Goal: Information Seeking & Learning: Check status

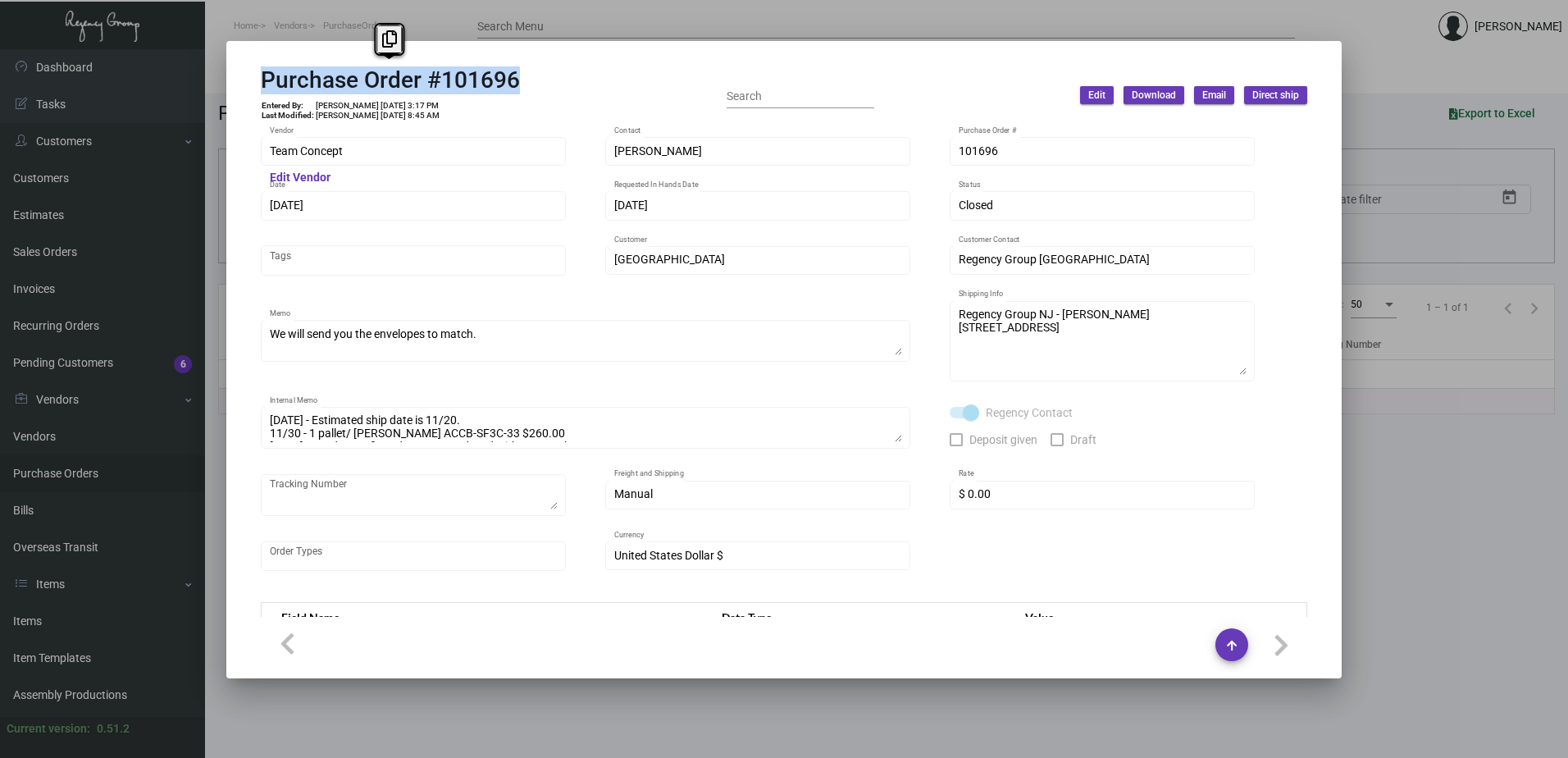
scroll to position [974, 0]
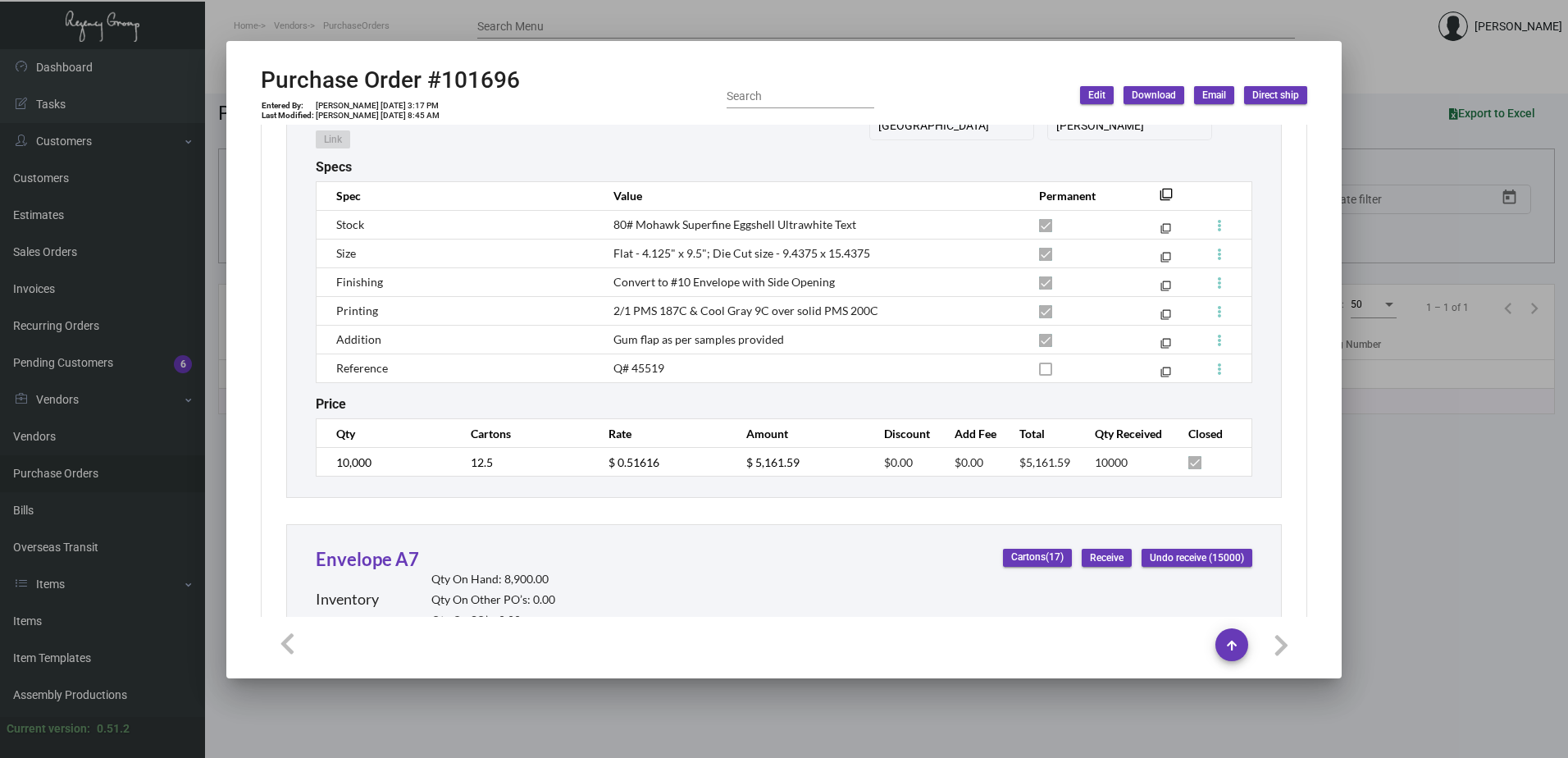
click at [299, 727] on div at bounding box center [784, 379] width 1568 height 758
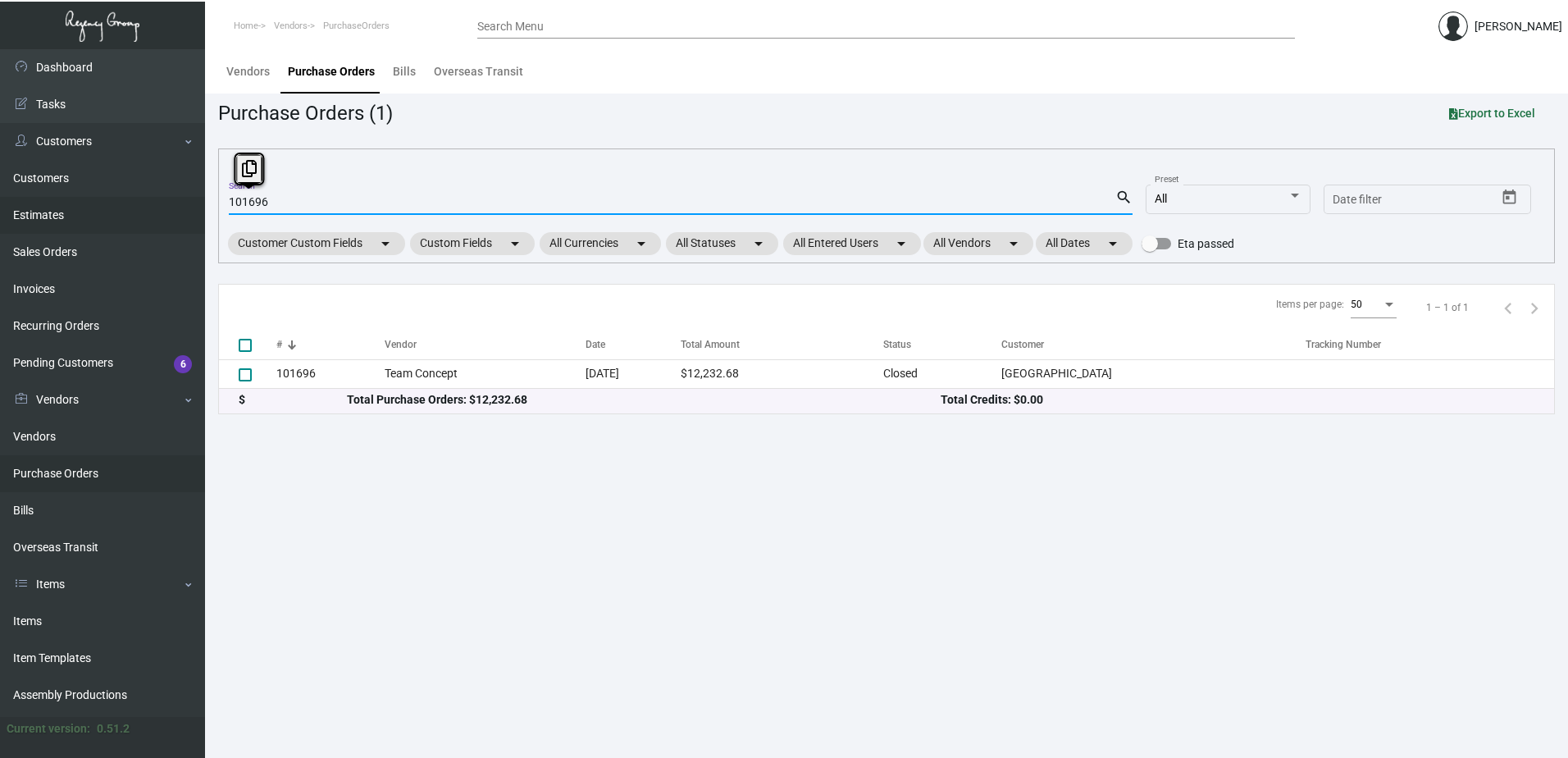
drag, startPoint x: 296, startPoint y: 196, endPoint x: 139, endPoint y: 209, distance: 157.5
click at [139, 209] on div "Dashboard Dashboard Tasks Customers Customers Estimates Sales Orders Invoices R…" at bounding box center [784, 403] width 1568 height 709
click at [37, 613] on link "Items" at bounding box center [102, 621] width 205 height 37
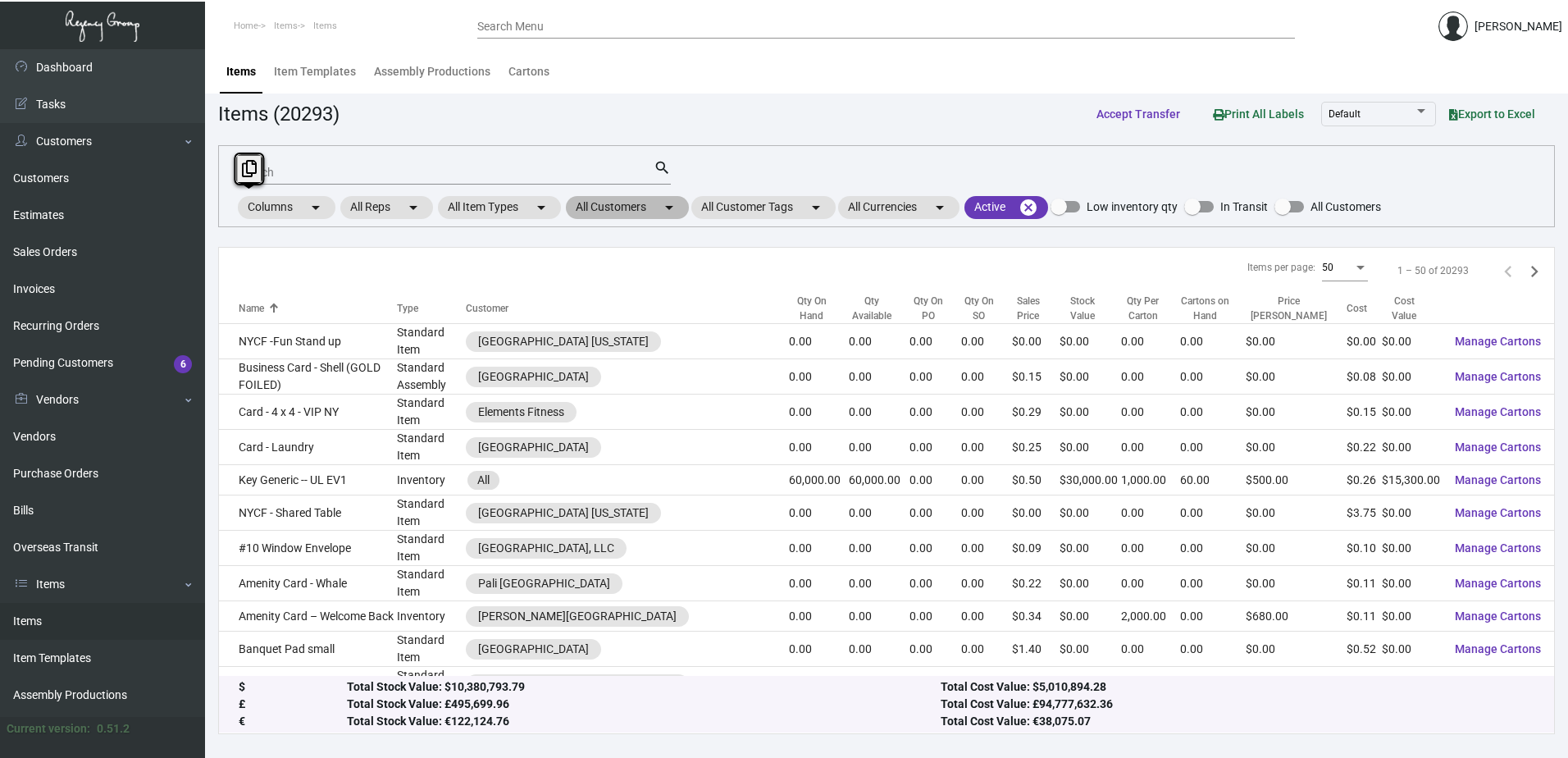
click at [621, 207] on mat-chip "All Customers arrow_drop_down" at bounding box center [628, 207] width 123 height 23
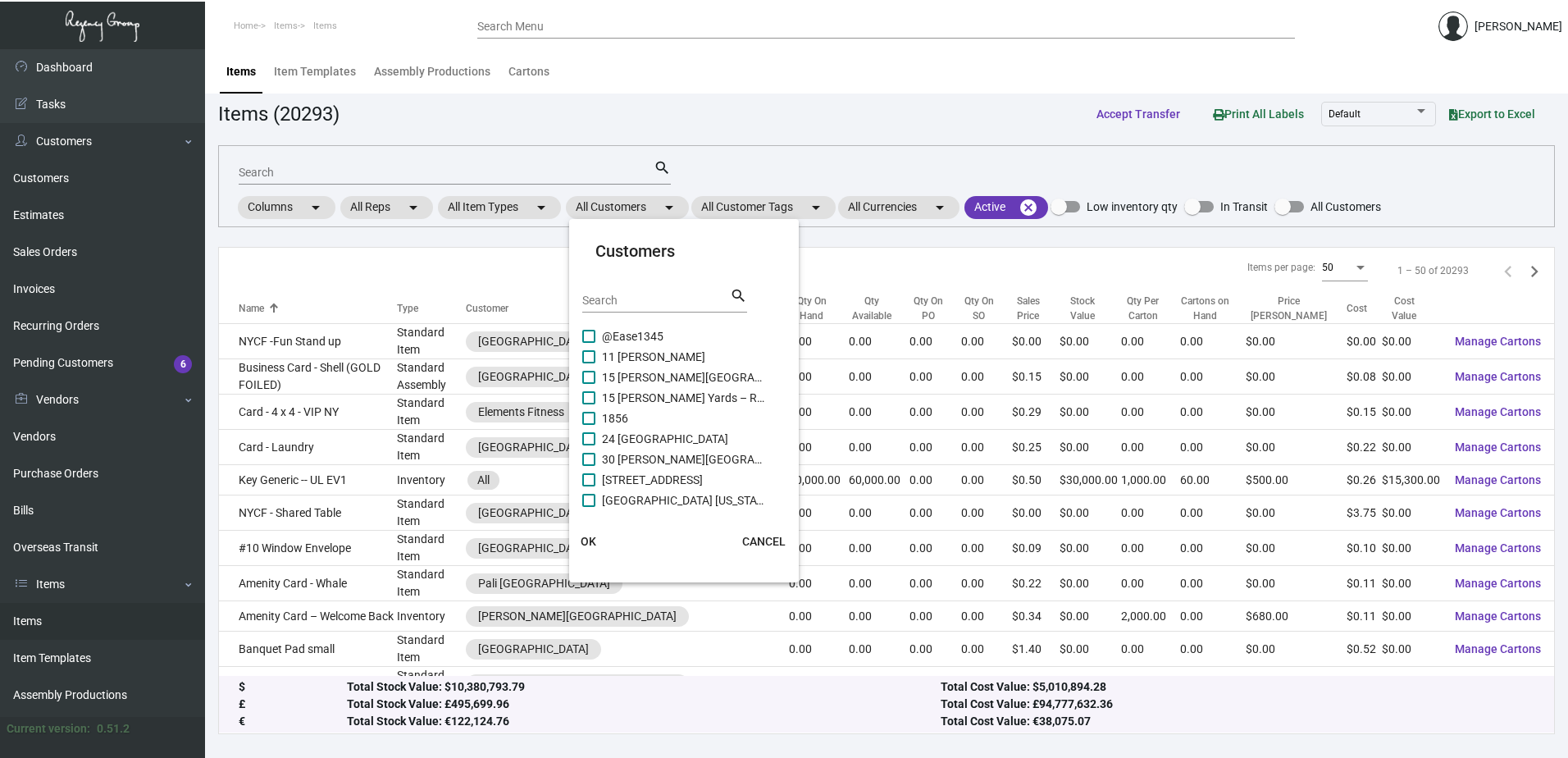
click at [627, 302] on input "Search" at bounding box center [655, 301] width 148 height 13
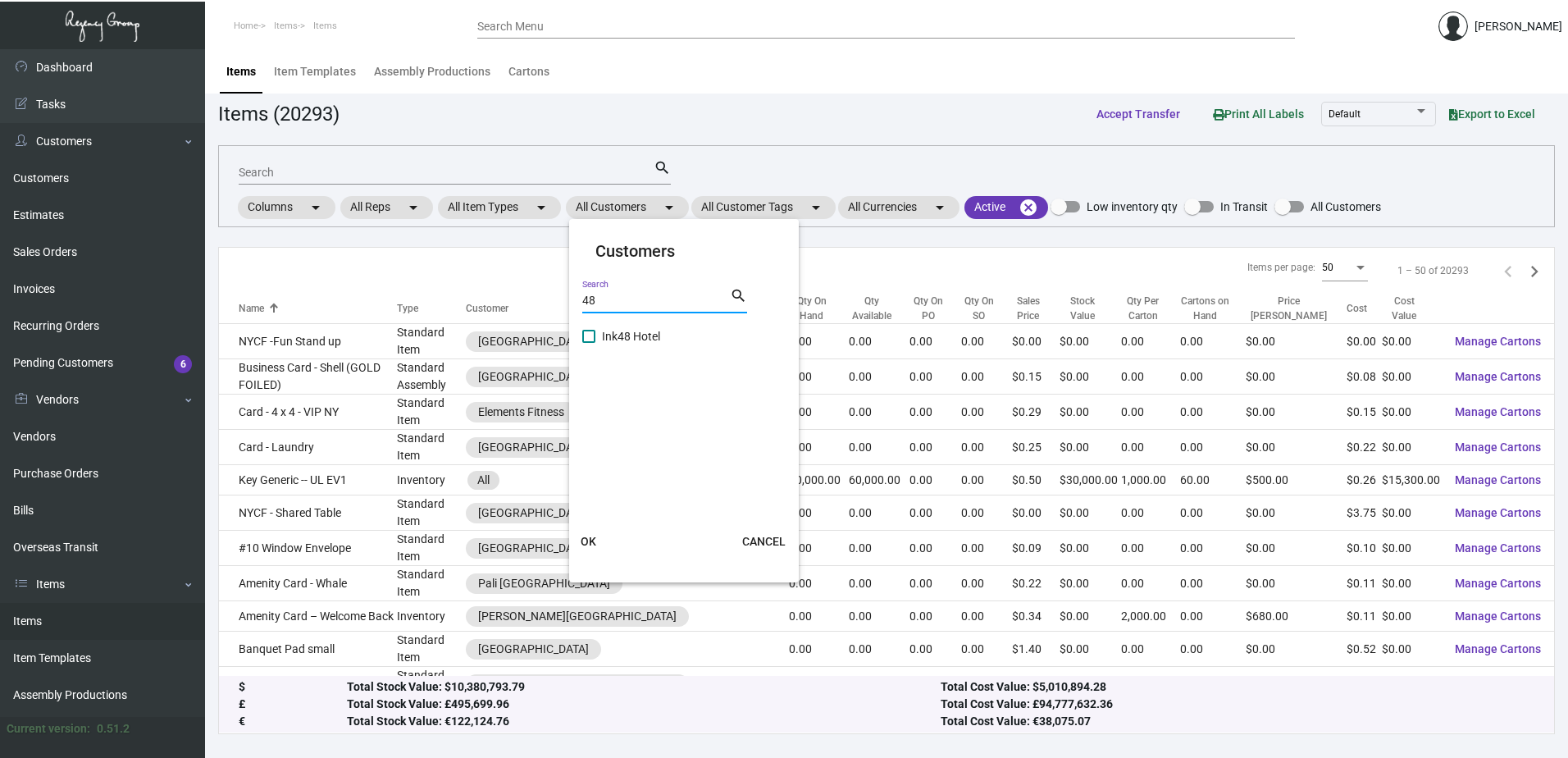
type input "4"
type input "lexing"
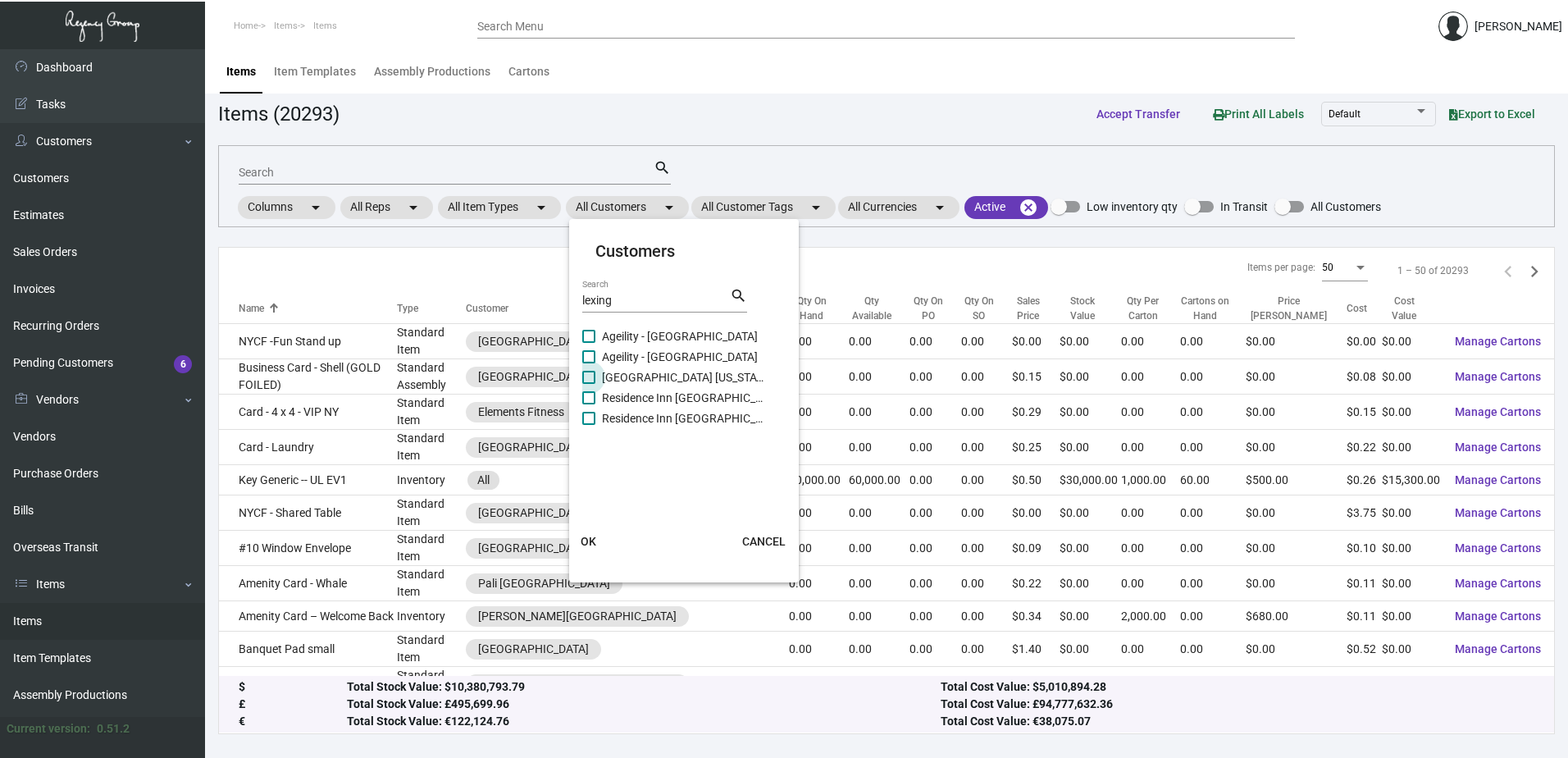
click at [678, 371] on span "[GEOGRAPHIC_DATA] [US_STATE][GEOGRAPHIC_DATA]" at bounding box center [683, 377] width 164 height 20
click at [589, 384] on input "[GEOGRAPHIC_DATA] [US_STATE][GEOGRAPHIC_DATA]" at bounding box center [588, 384] width 1 height 1
checkbox input "true"
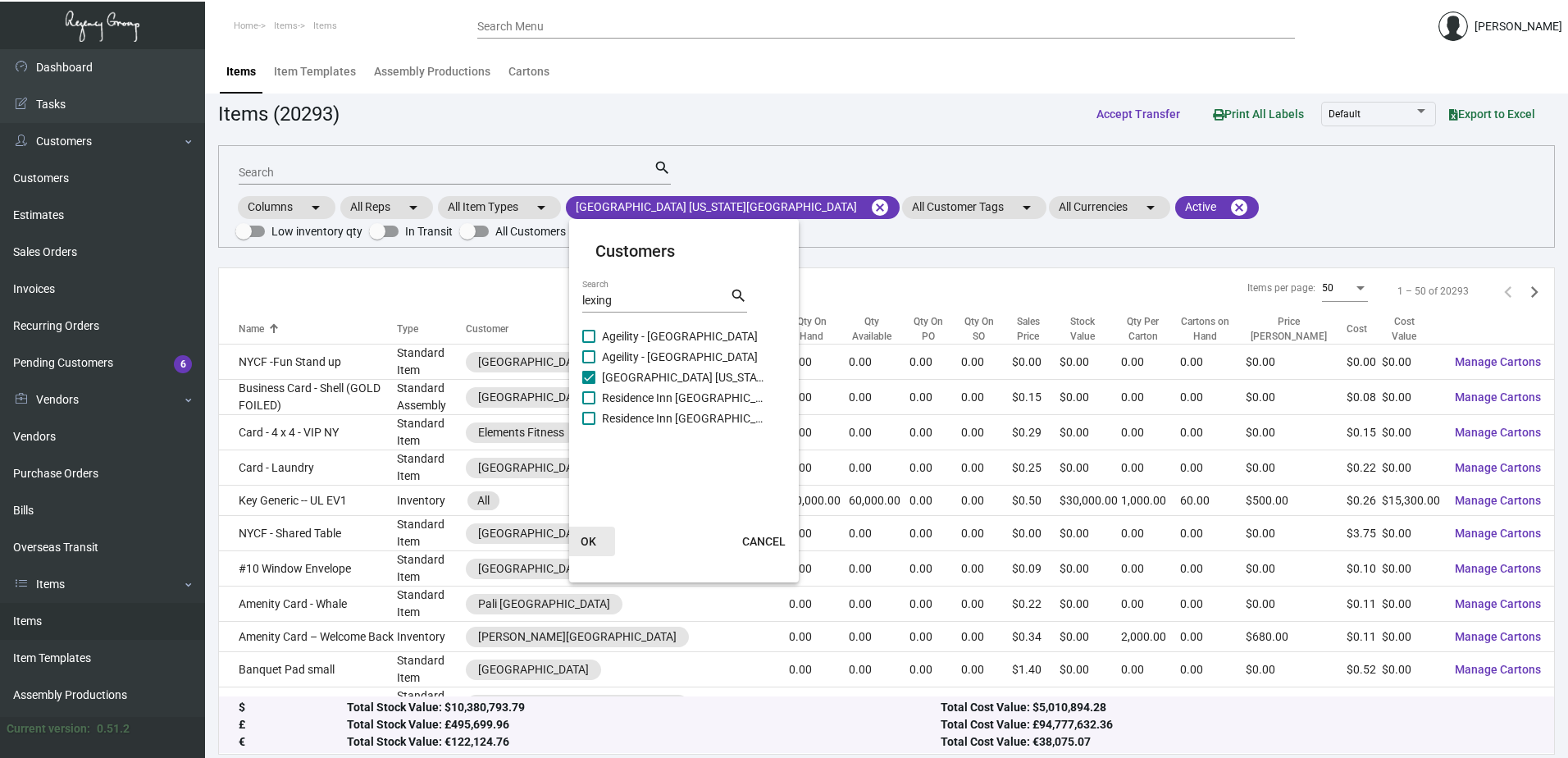
click at [588, 536] on span "OK" at bounding box center [588, 542] width 16 height 13
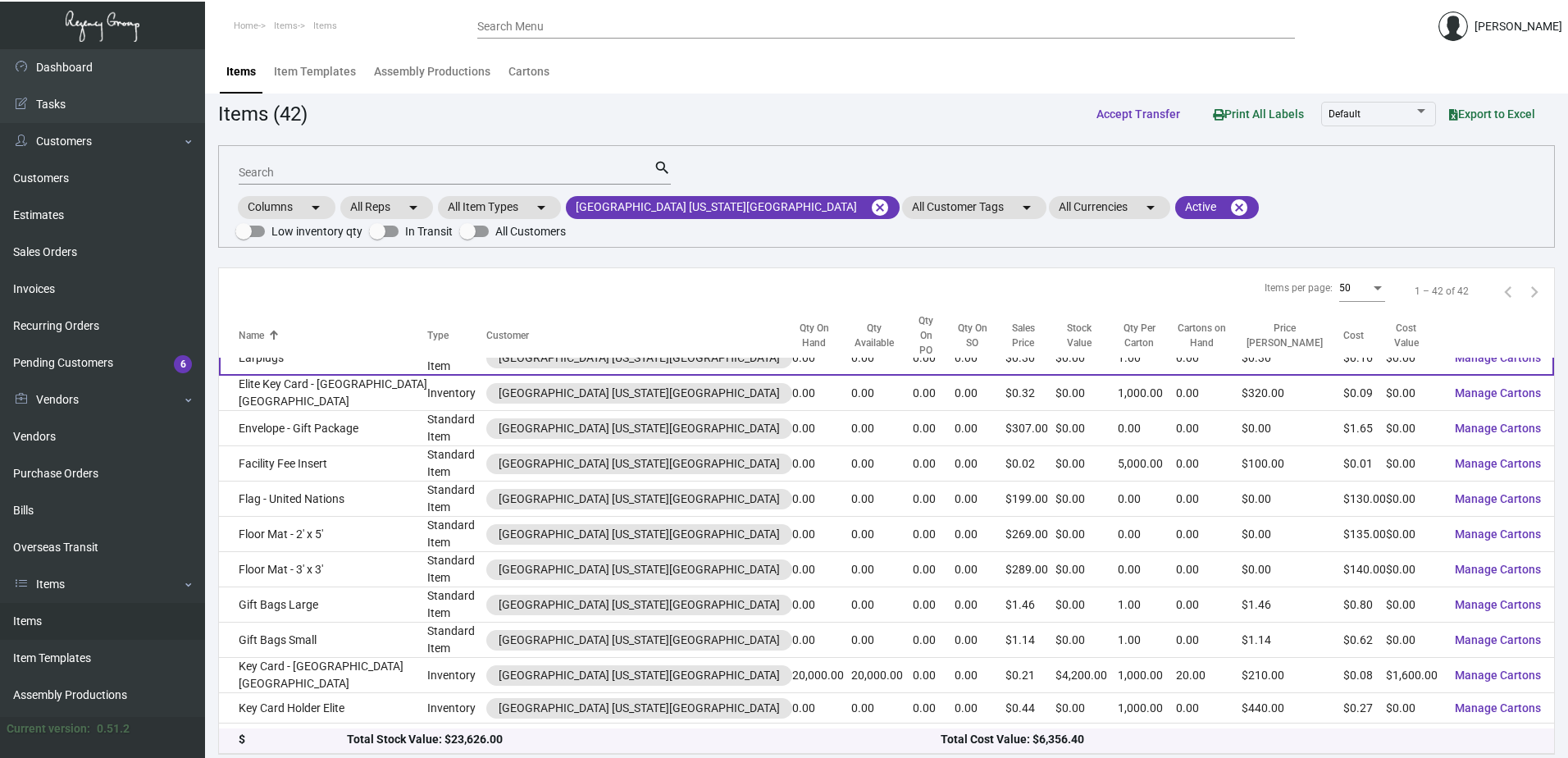
scroll to position [328, 0]
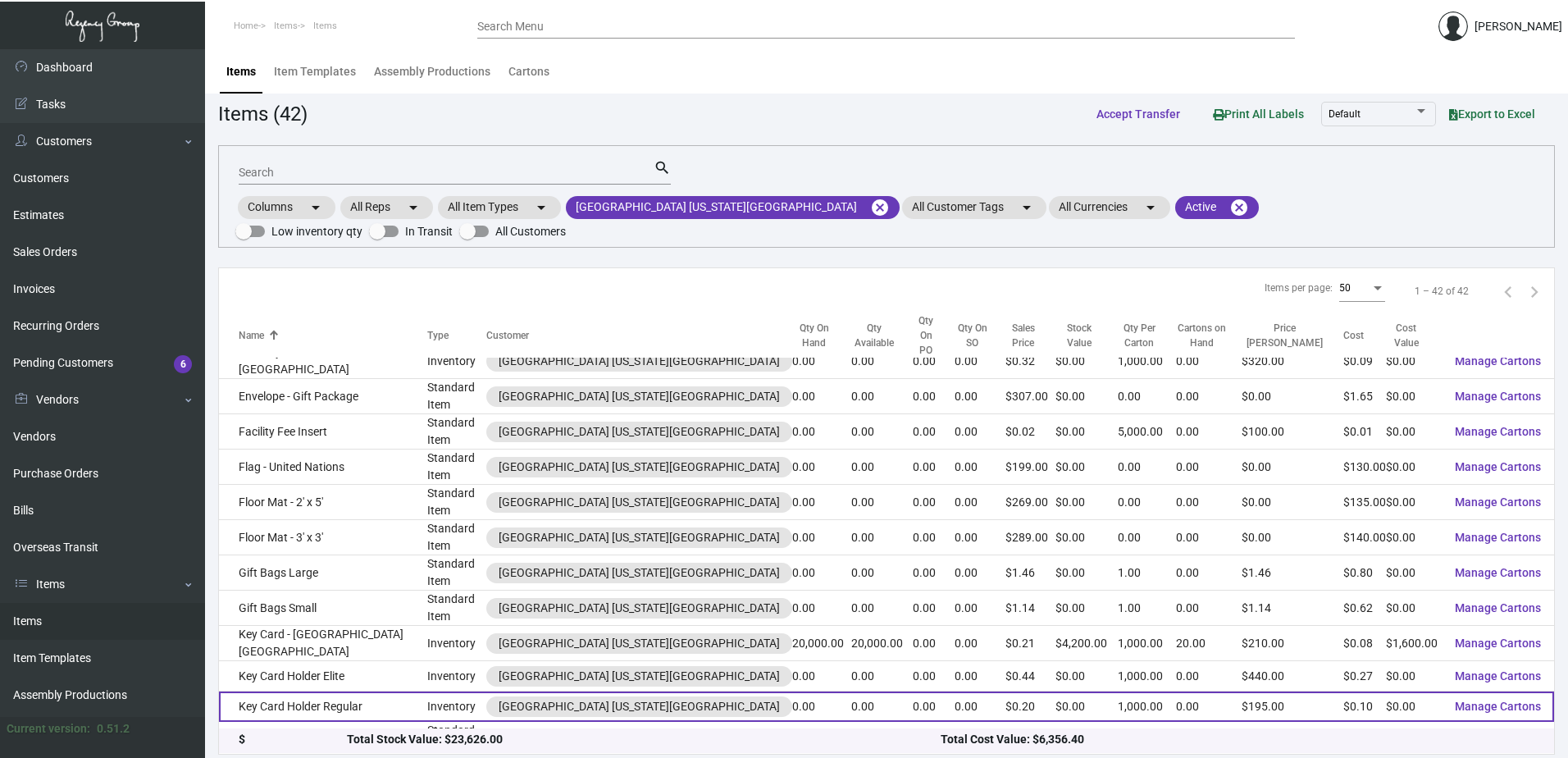
click at [330, 692] on td "Key Card Holder Regular" at bounding box center [323, 707] width 208 height 31
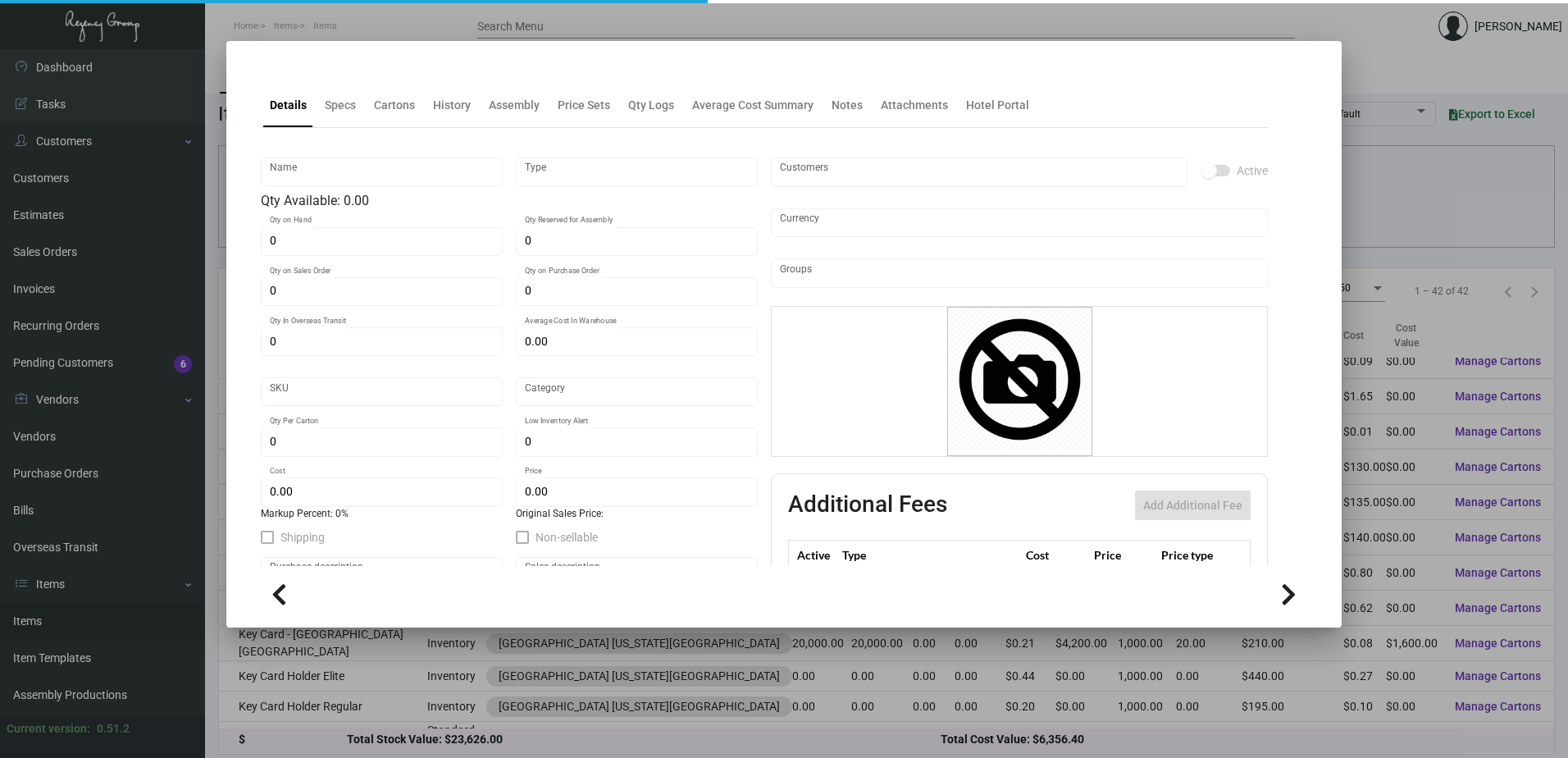
type input "Key Card Holder Regular"
type input "Inventory"
type input "$ 0.10114"
type input "1740"
type input "Standard"
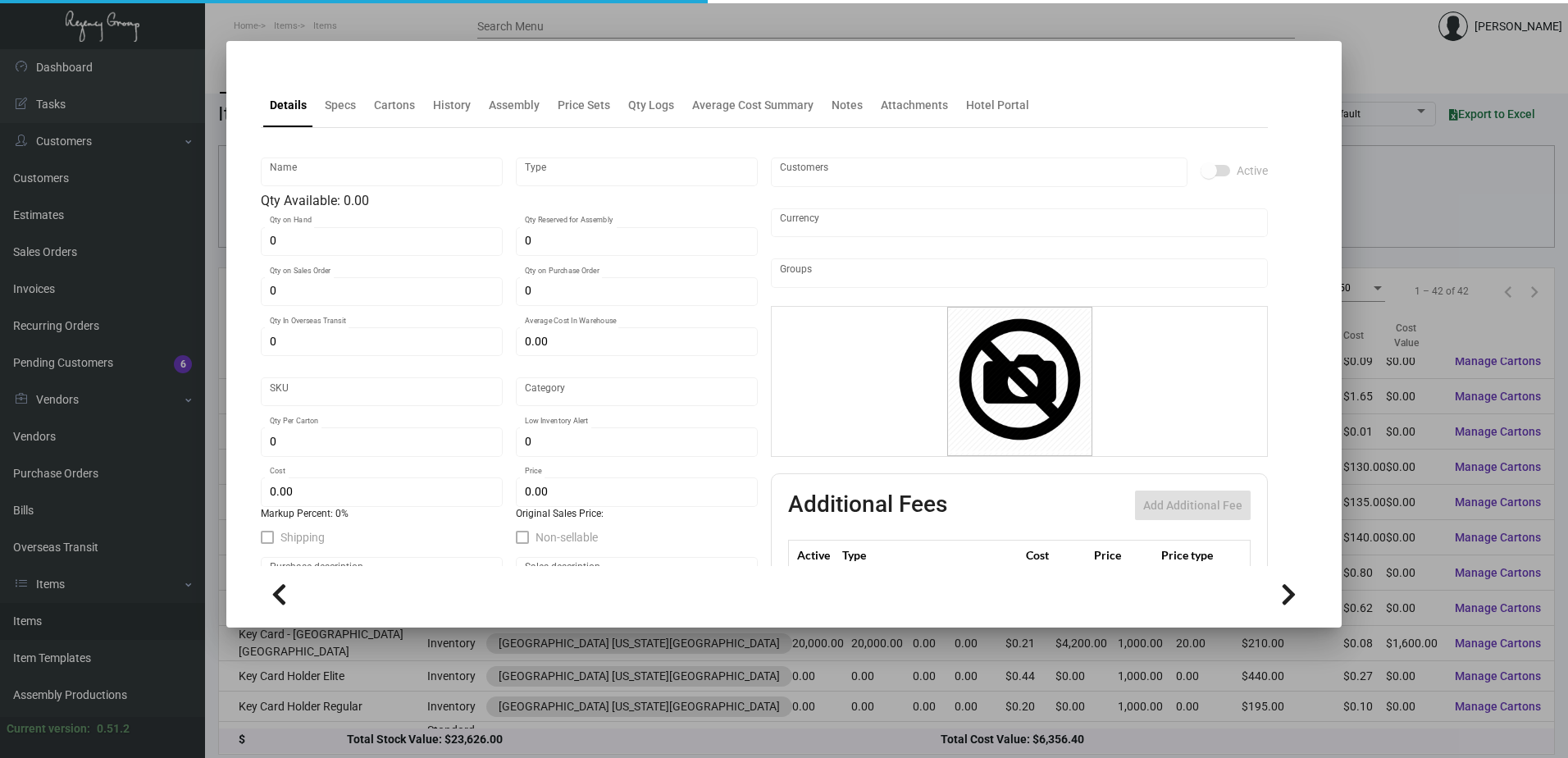
type input "1,000"
type input "10,000"
type input "$ 0.09945"
type input "$ 0.195"
type textarea "Key card holder - regular size - final folded 2.625x4 open/flat 7.84x4 on #100 …"
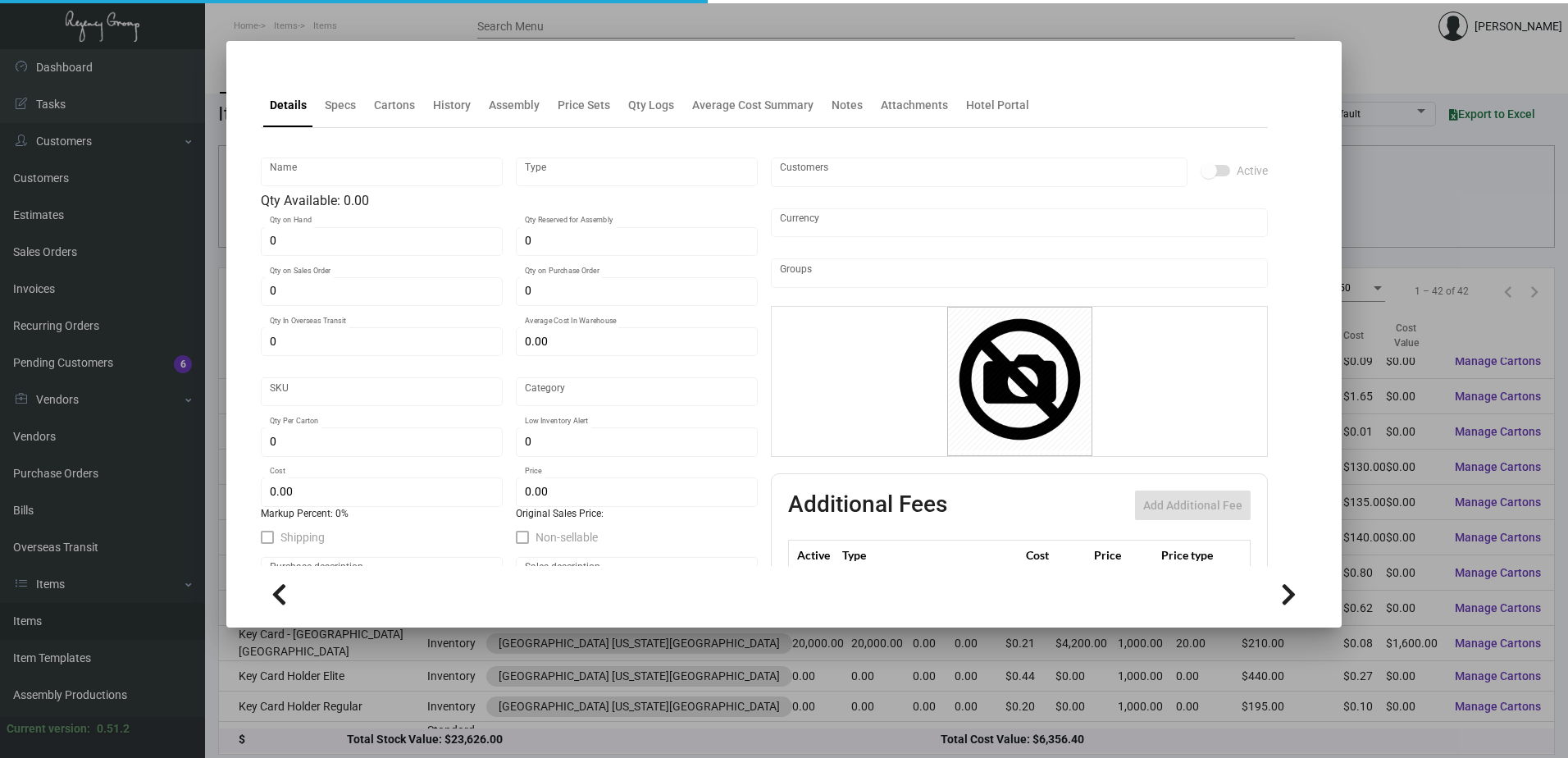
type textarea "Key card holder - regular size - final folded 2.625x4 open/flat 7.84x4 on #100 …"
checkbox input "true"
type input "United States Dollar $"
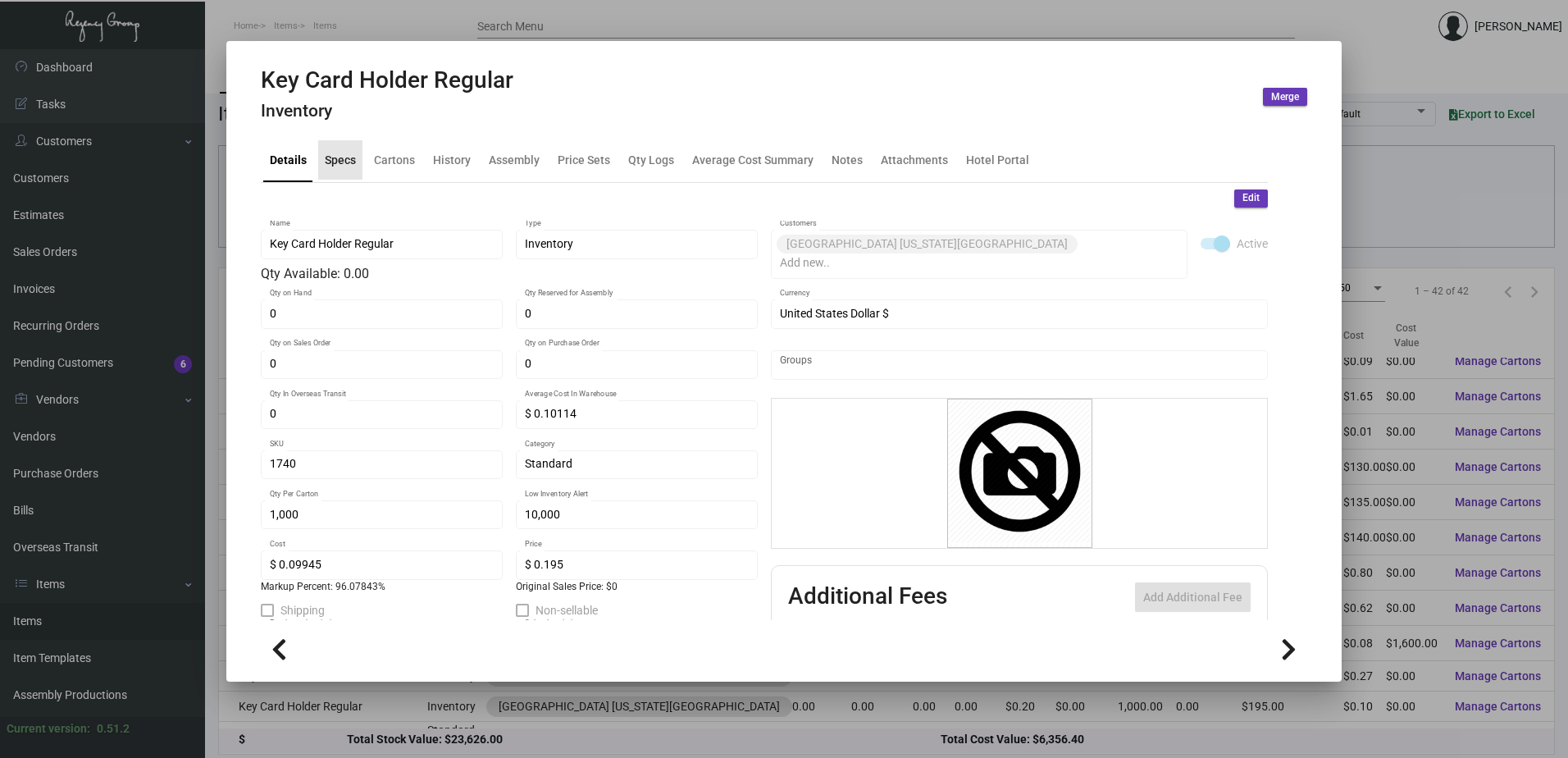
click at [325, 166] on div "Specs" at bounding box center [341, 160] width 32 height 18
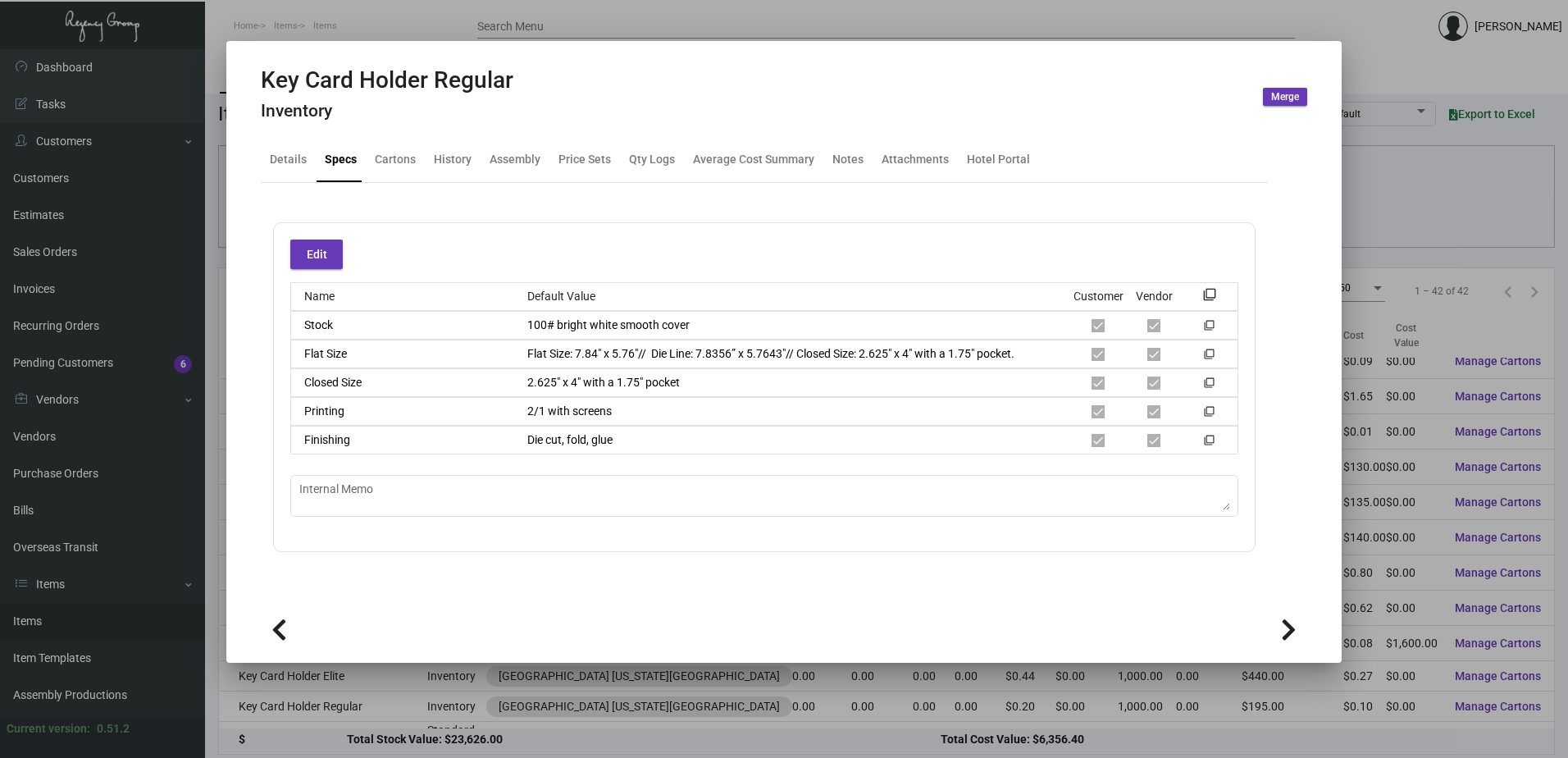
click at [496, 702] on div at bounding box center [784, 379] width 1568 height 758
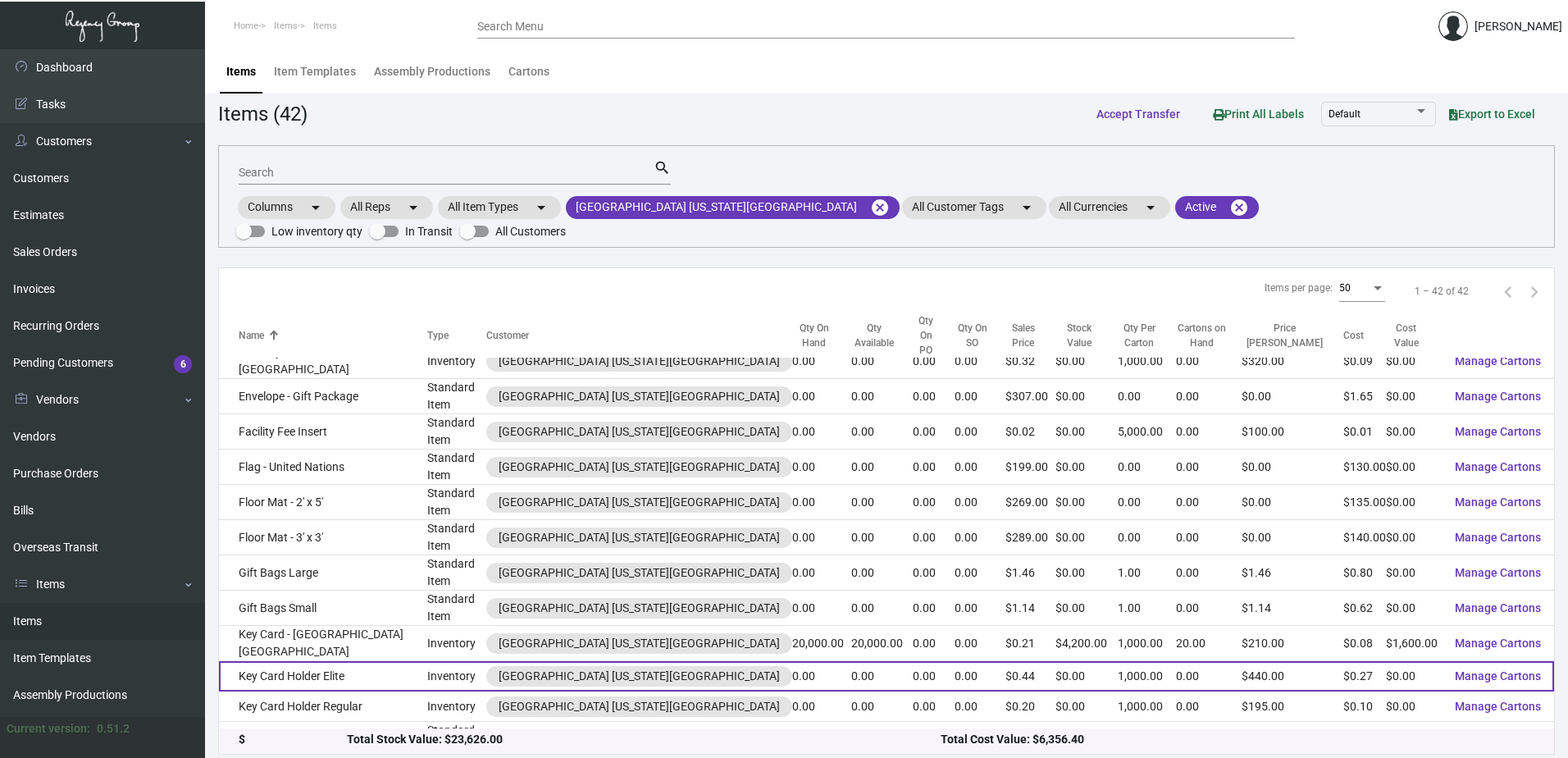
click at [330, 661] on td "Key Card Holder Elite" at bounding box center [323, 676] width 208 height 31
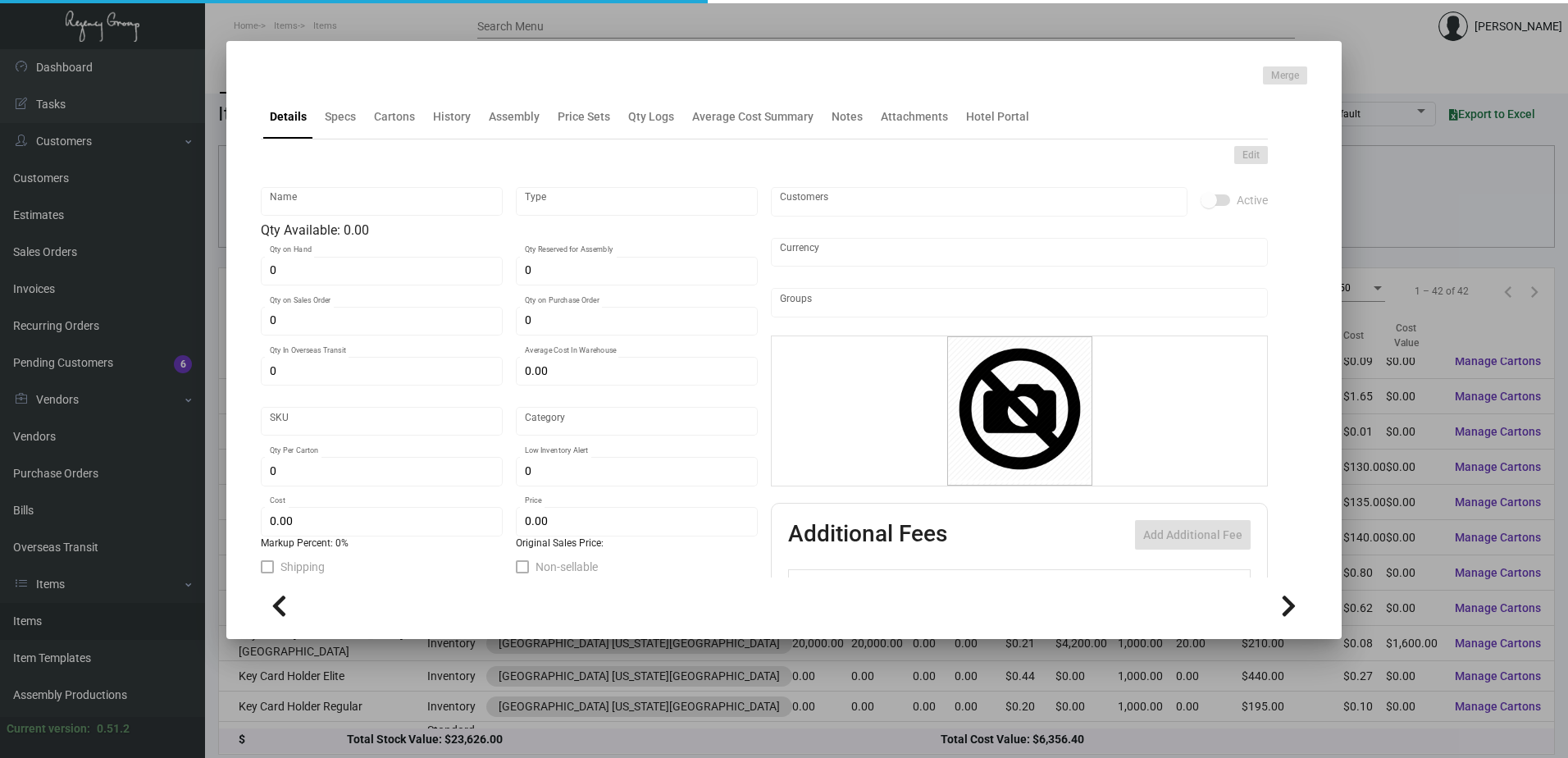
type input "Key Card Holder Elite"
type input "Inventory"
type input "$ 0.27473"
type input "1739"
type input "Standard"
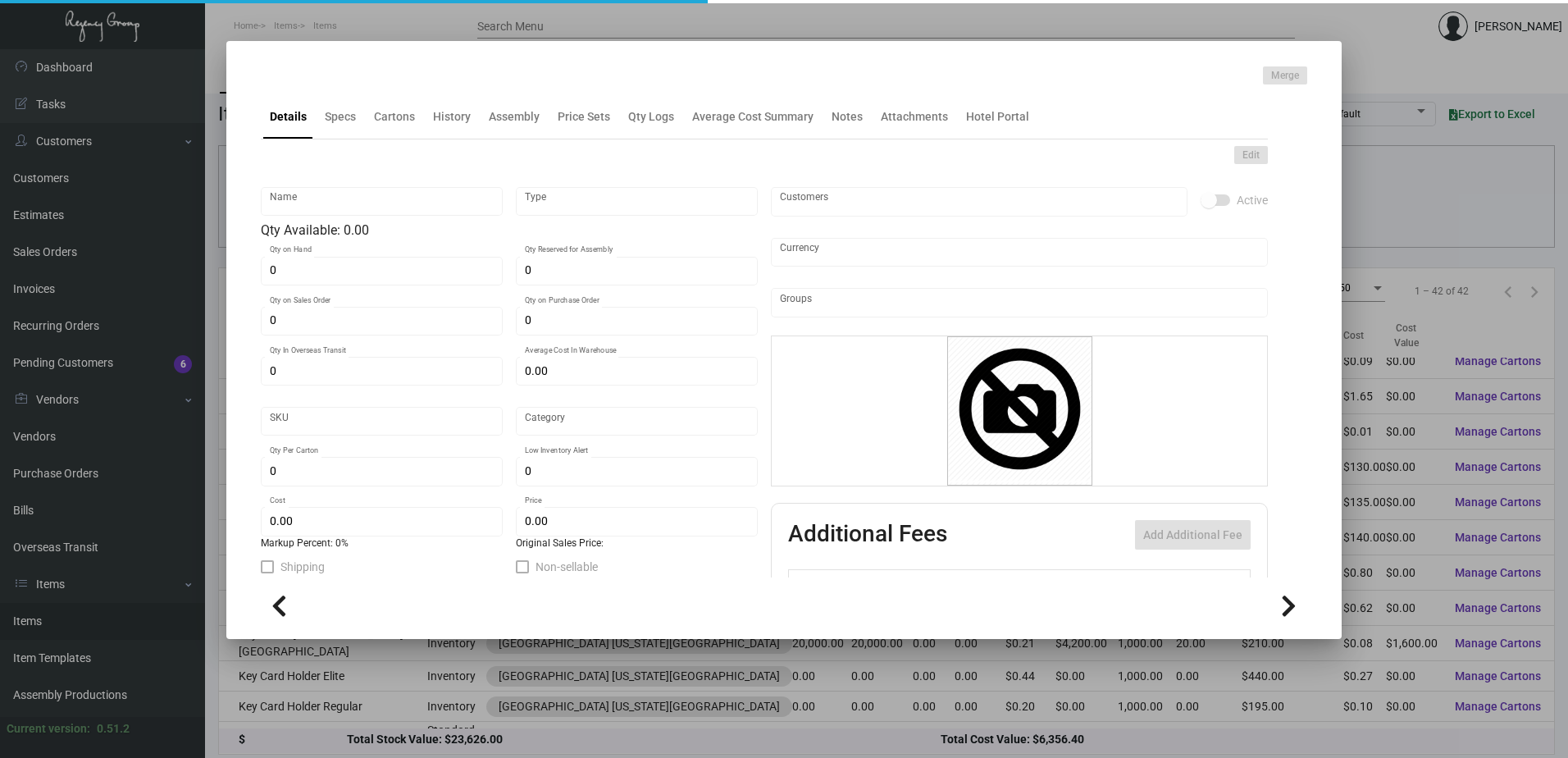
type input "1,000"
type input "$ 0.27473"
type input "$ 0.44"
type textarea "Key Card Holder Elite Description Key Card Holder - [GEOGRAPHIC_DATA] [GEOGRAPH…"
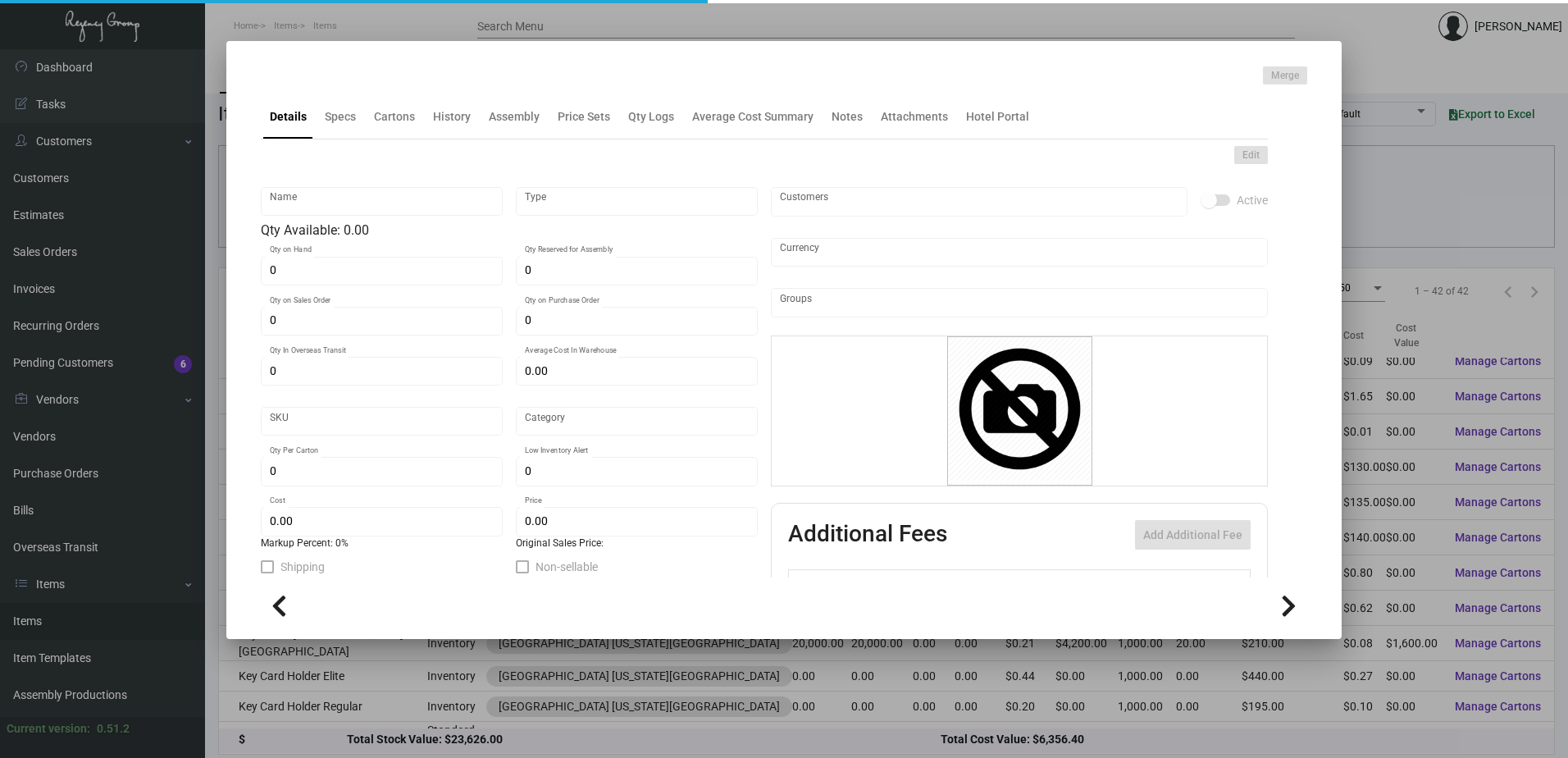
checkbox input "true"
type input "United States Dollar $"
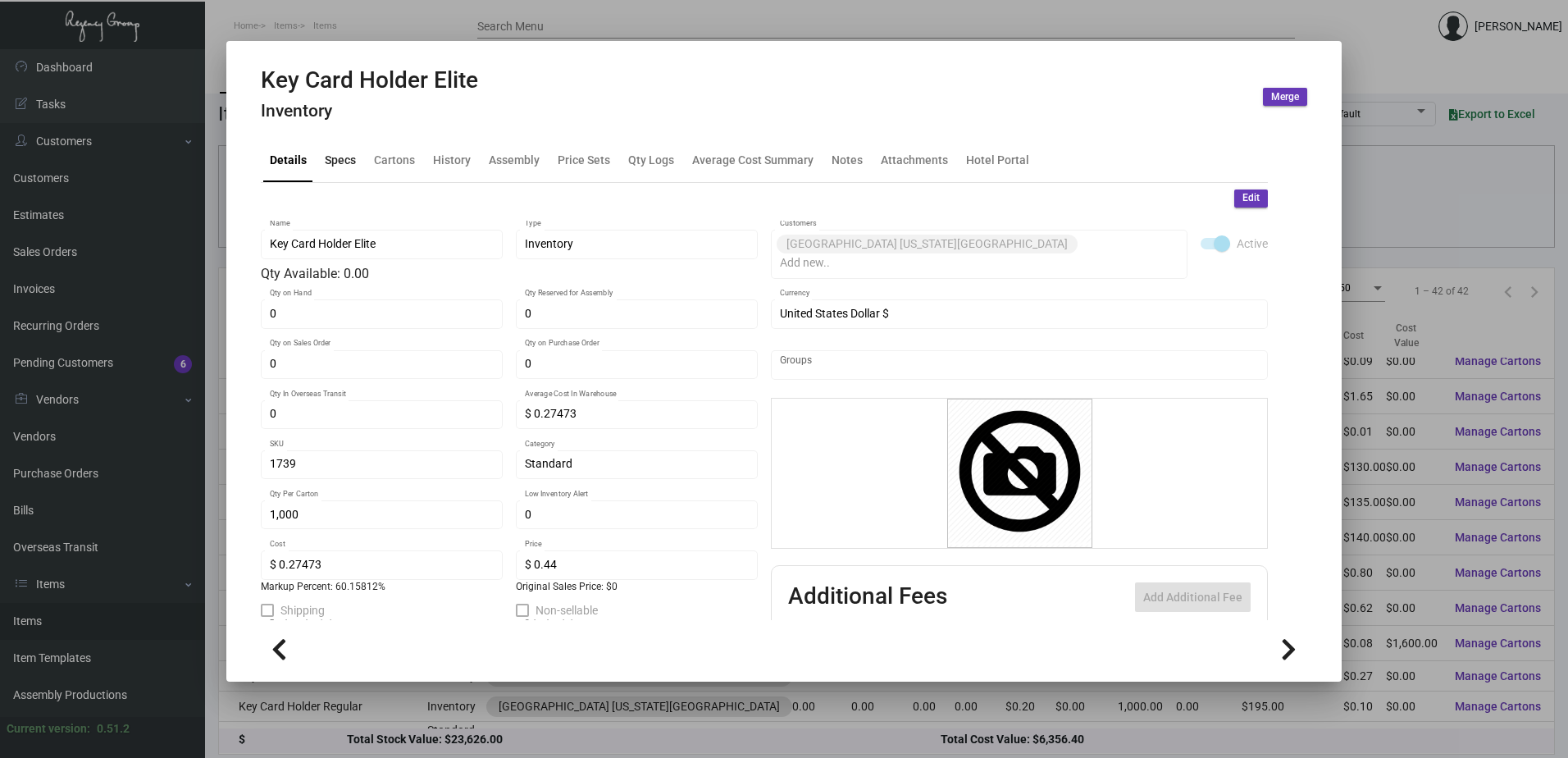
click at [347, 150] on div "Specs" at bounding box center [341, 160] width 45 height 39
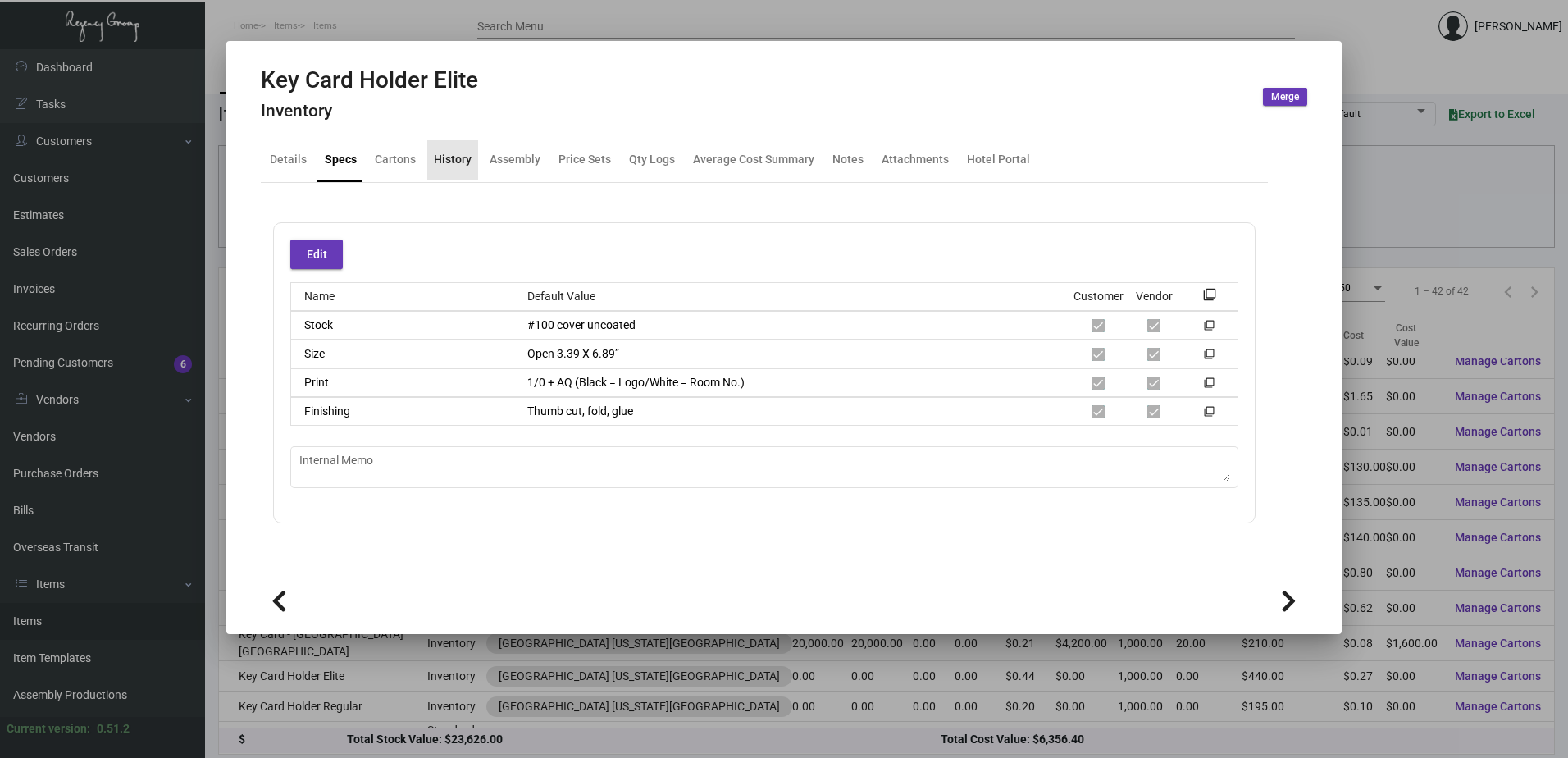
click at [465, 163] on div "History" at bounding box center [452, 160] width 38 height 18
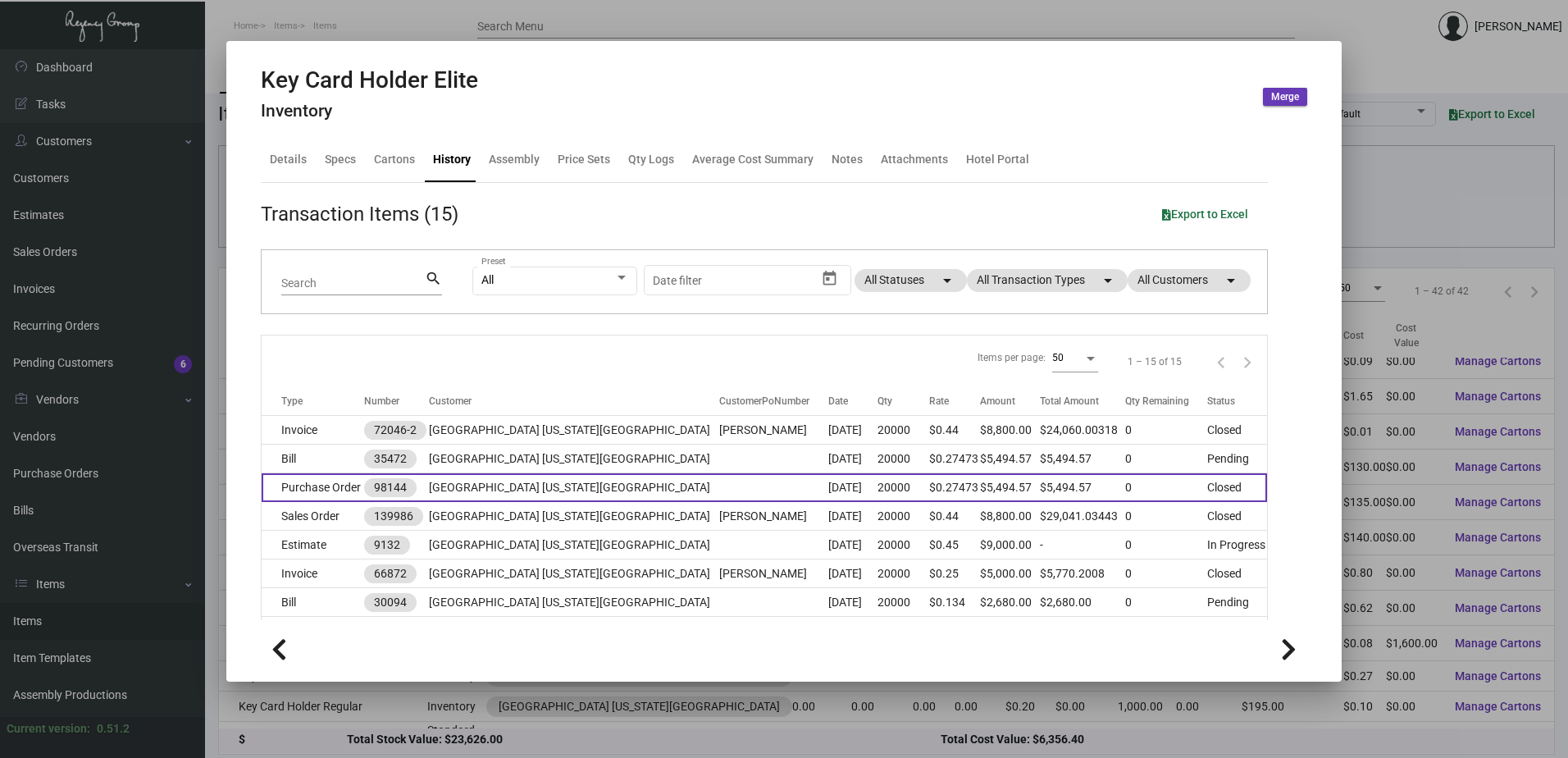
click at [364, 497] on td "Purchase Order" at bounding box center [313, 488] width 102 height 29
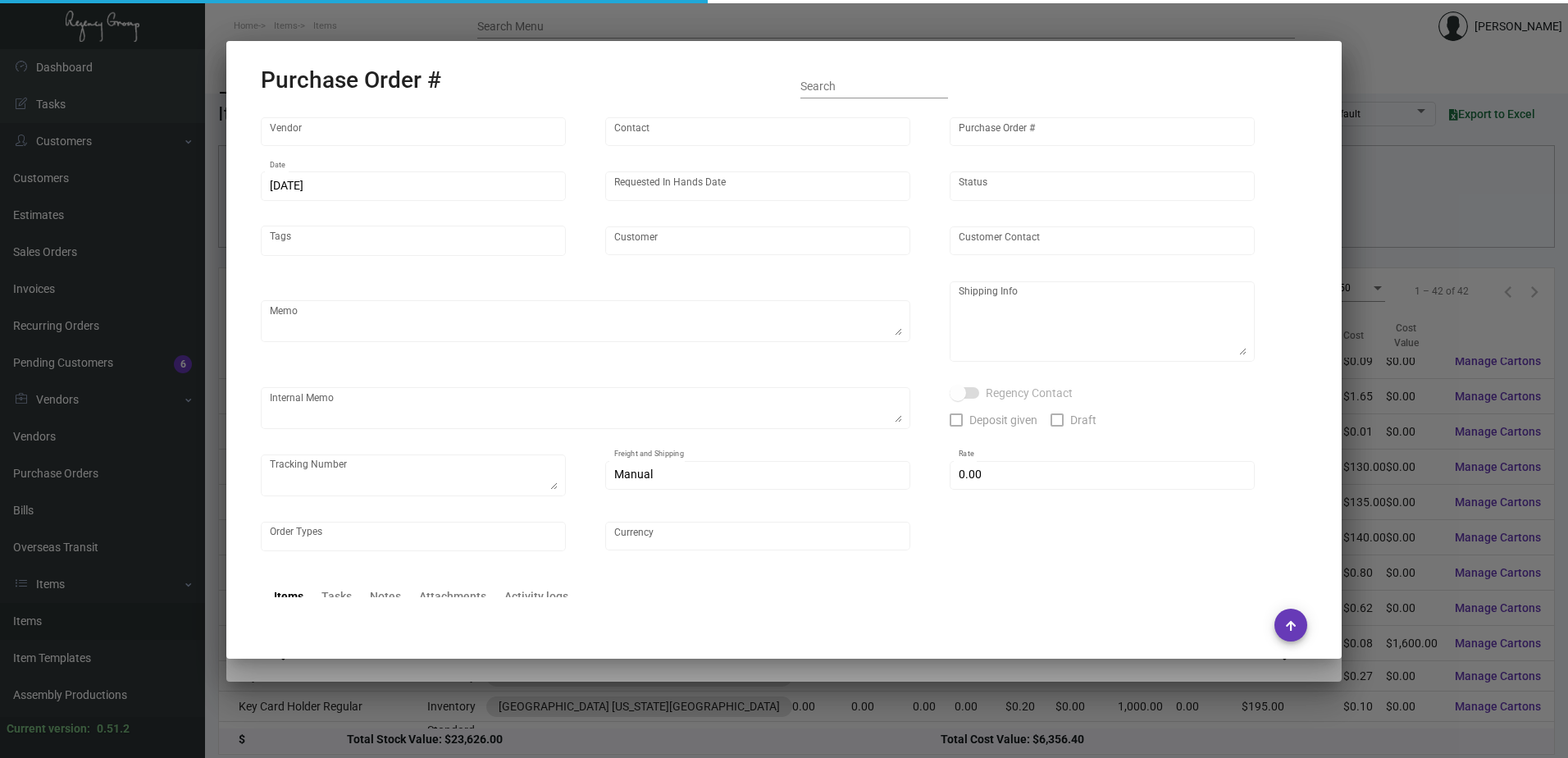
type input "Team Concept"
type input "[PERSON_NAME]"
type input "98144"
type input "[DATE]"
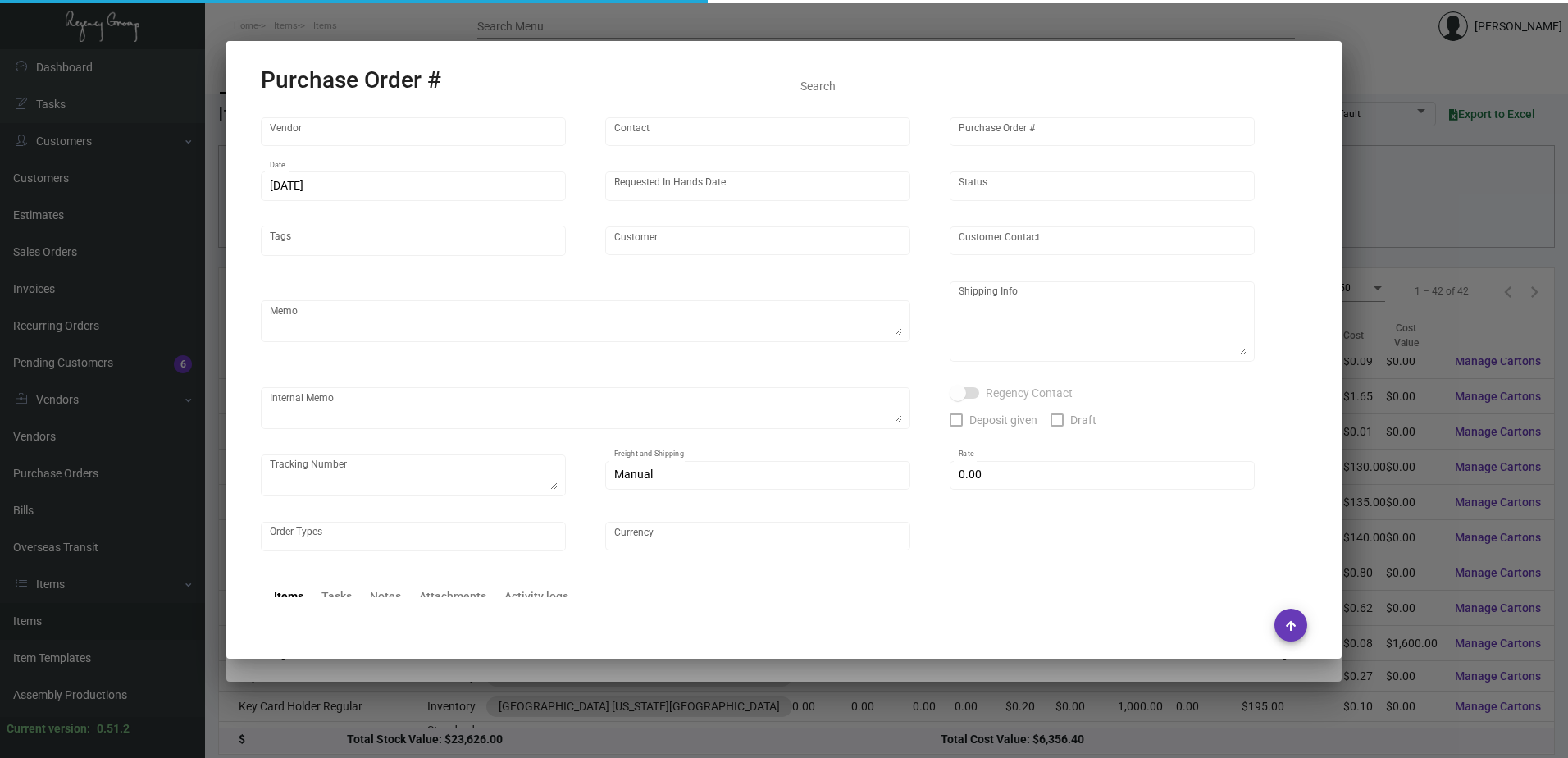
type input "[GEOGRAPHIC_DATA] [US_STATE][GEOGRAPHIC_DATA]"
type textarea "Please reference Quote# 42072 & SEND PROOFS TO OUR ART TEAM ; [EMAIL_ADDRESS][D…"
type textarea "Regency Group NJ - [PERSON_NAME] [STREET_ADDRESS]"
type textarea "5.5 - Proof sent over [DATE] but required additional revisions. ; APPROVED 5.22…"
checkbox input "true"
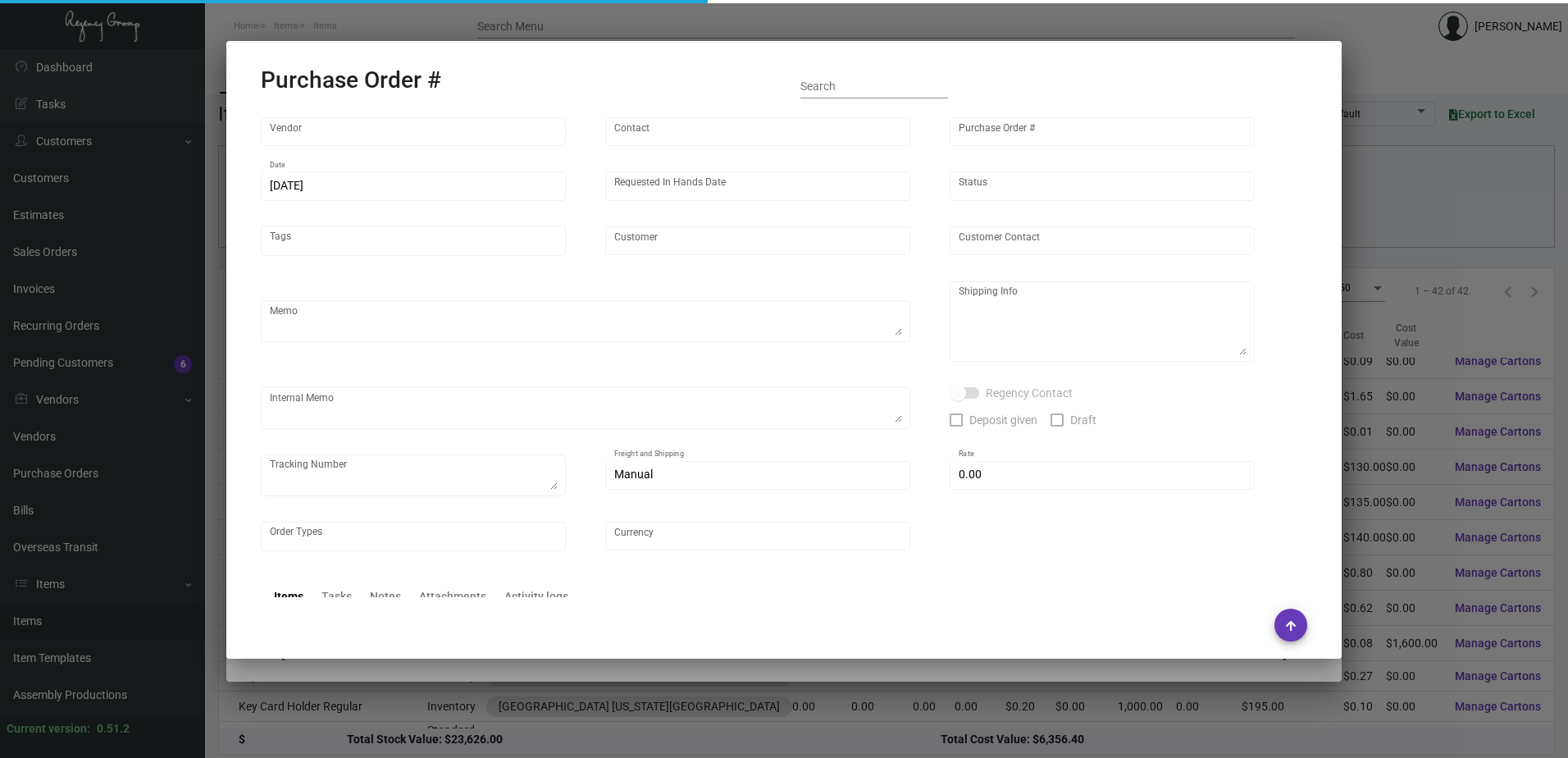
type input "$ 0.00"
type input "United States Dollar $"
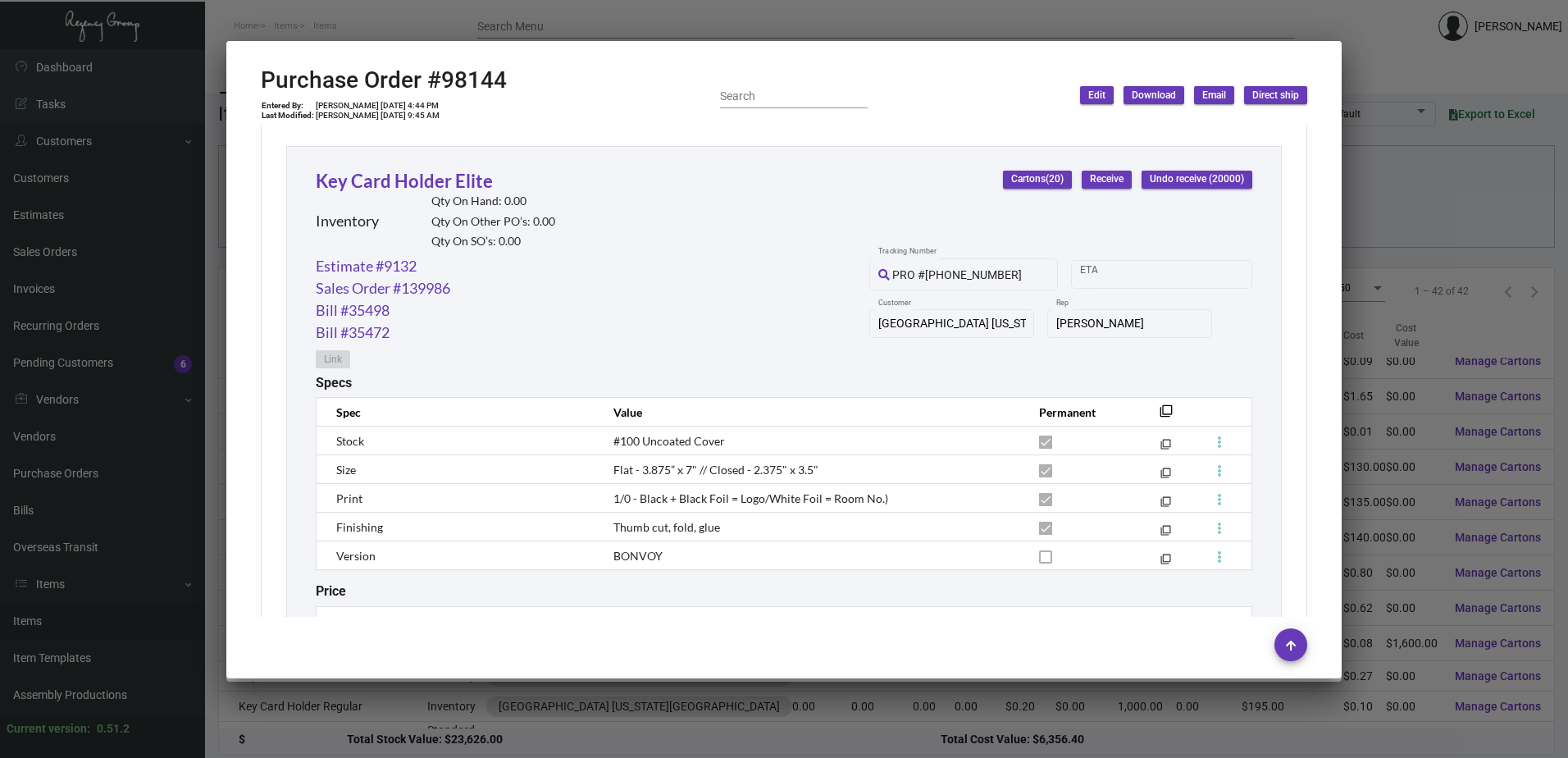
scroll to position [603, 0]
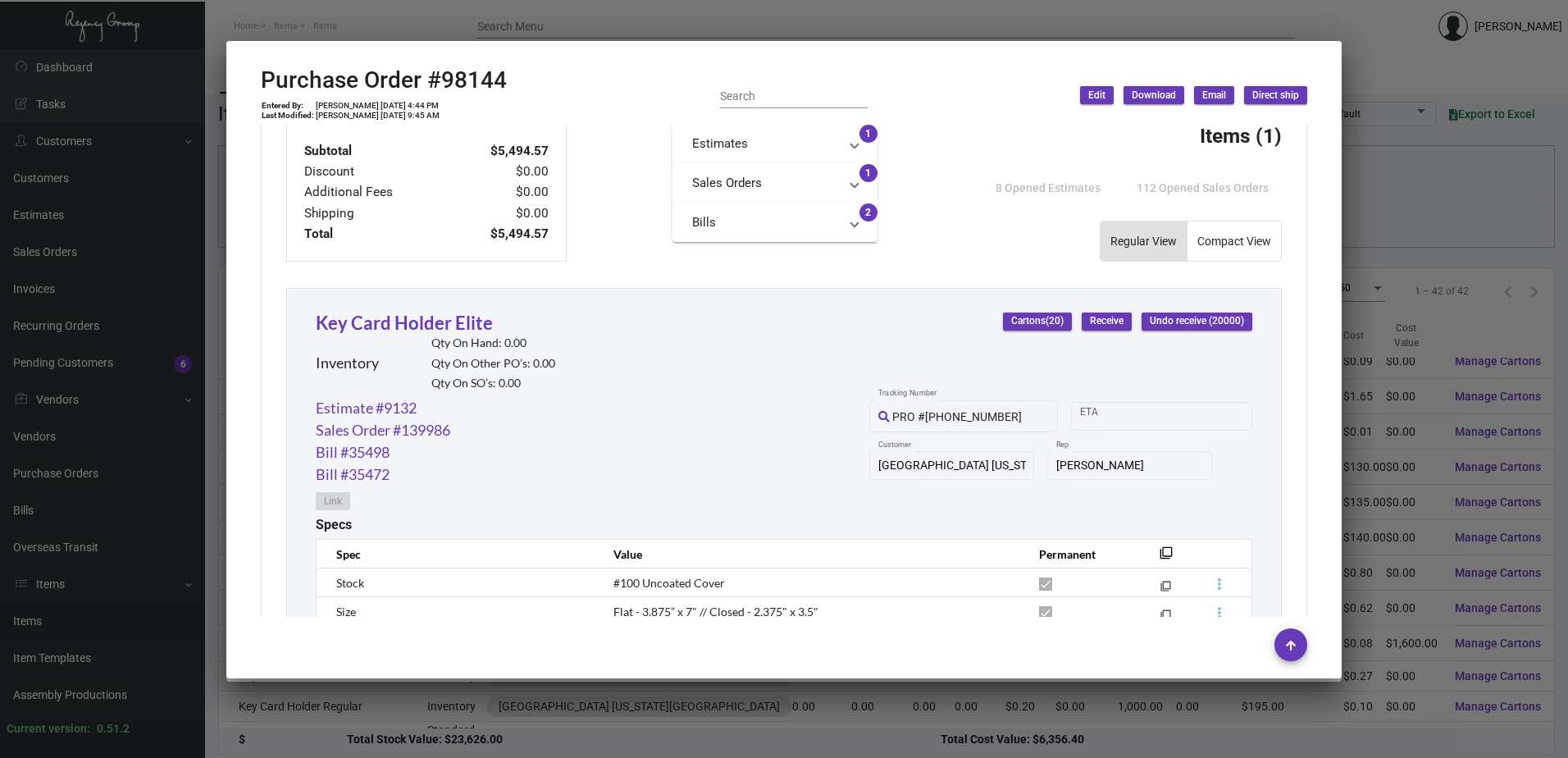
click at [628, 686] on div at bounding box center [784, 379] width 1568 height 758
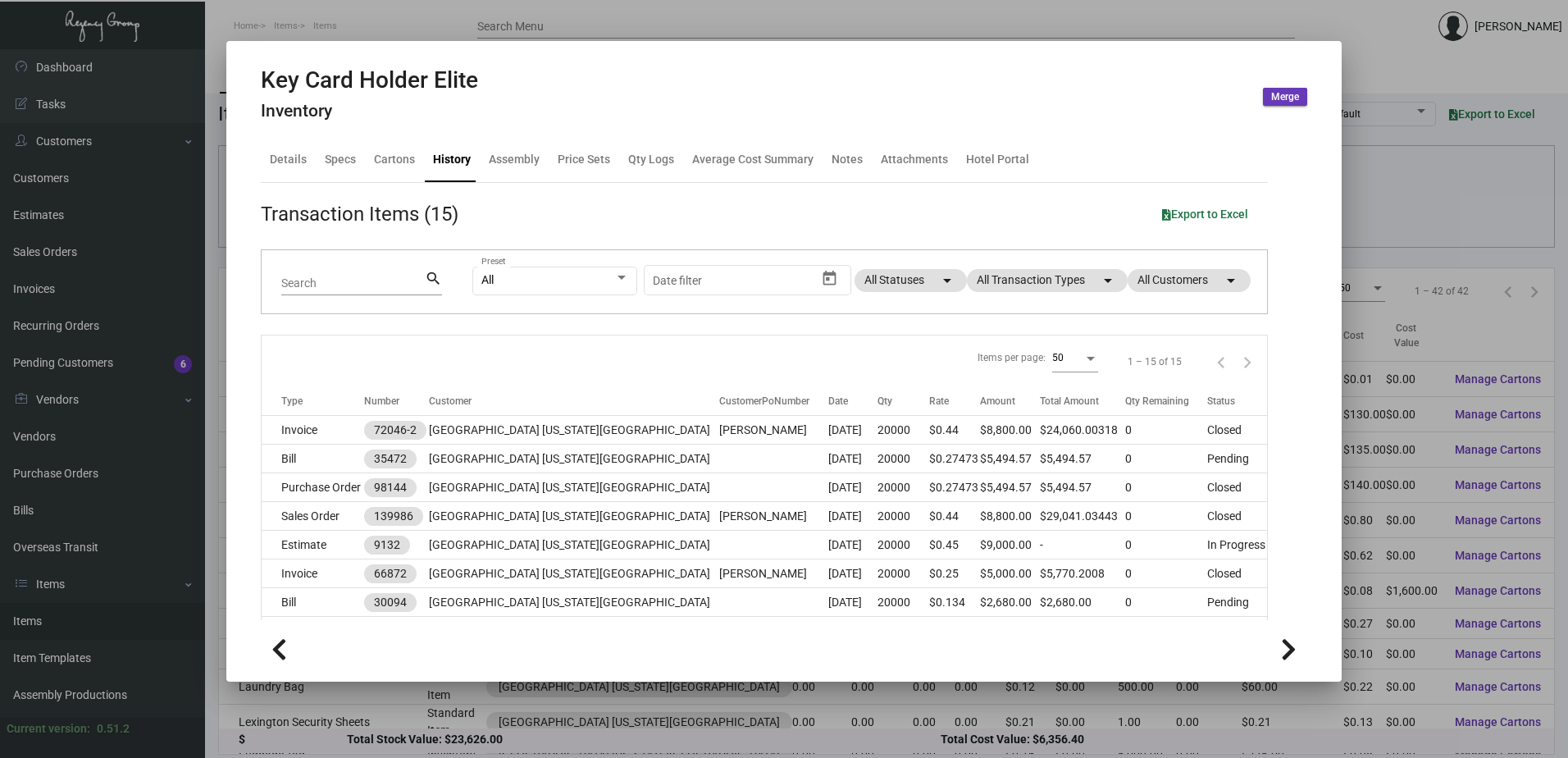
scroll to position [411, 0]
click at [383, 703] on div at bounding box center [784, 379] width 1568 height 758
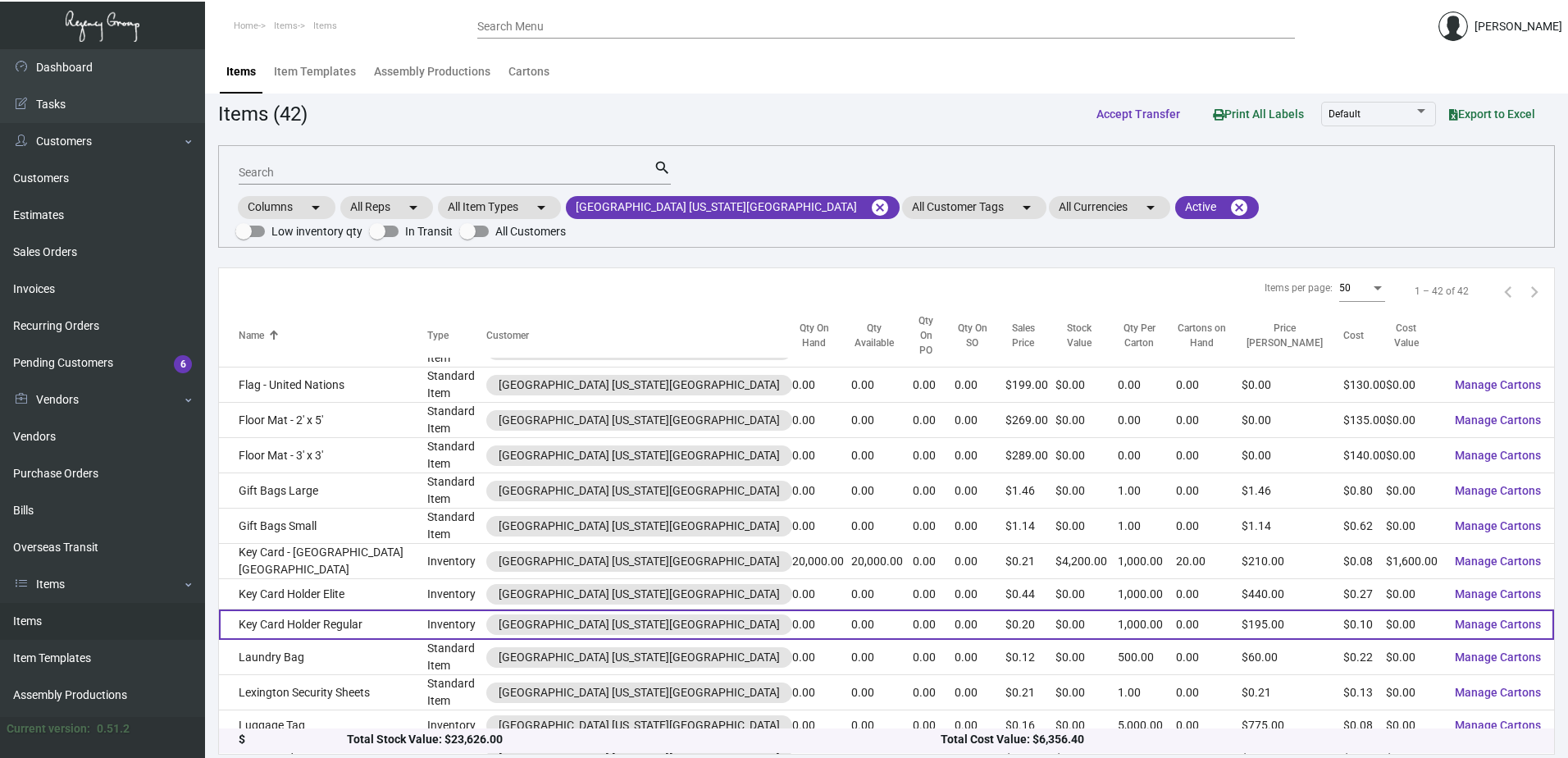
click at [313, 609] on td "Key Card Holder Regular" at bounding box center [323, 624] width 208 height 31
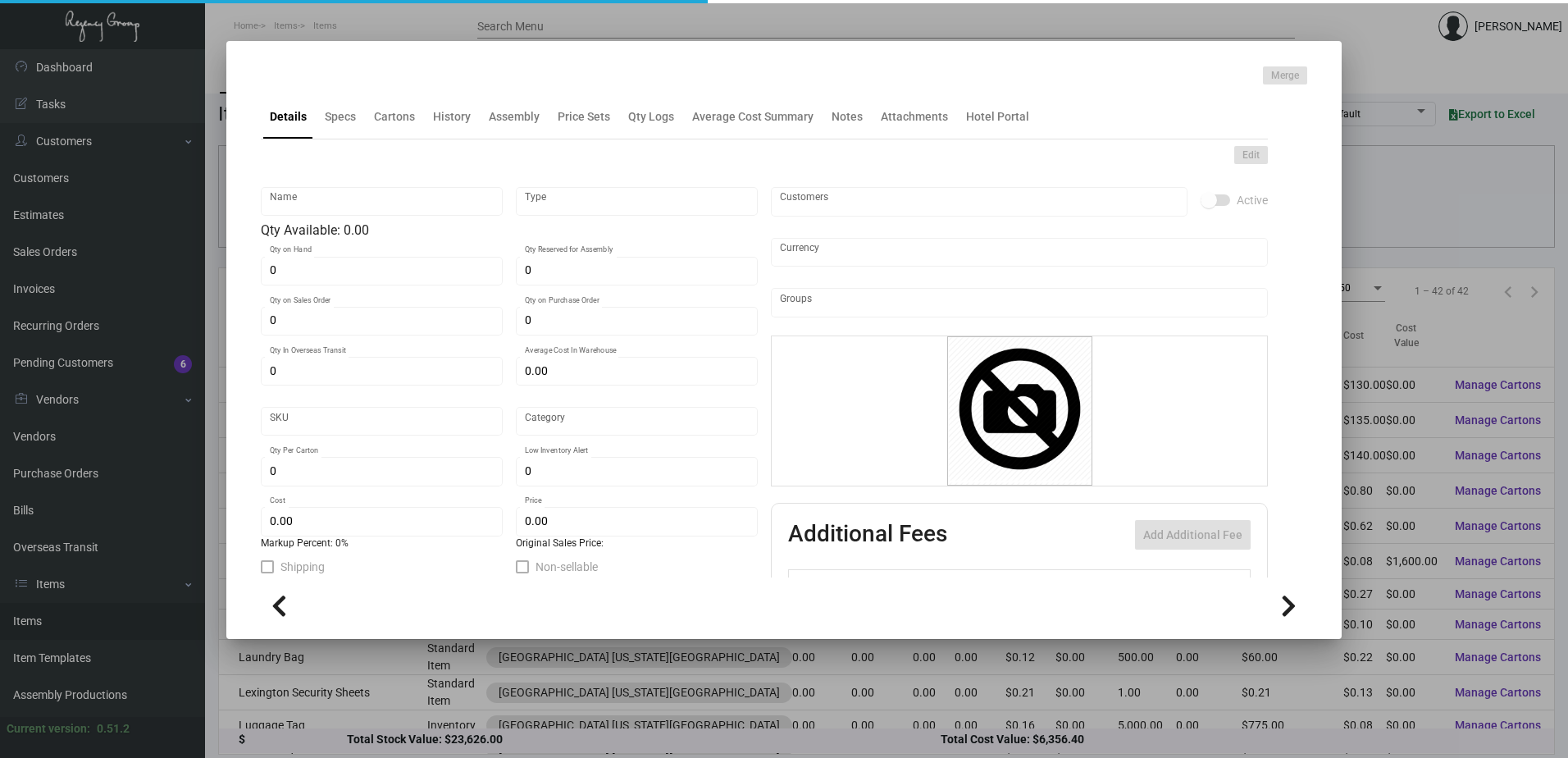
type input "Key Card Holder Regular"
type input "Inventory"
type input "$ 0.10114"
type input "1740"
type input "Standard"
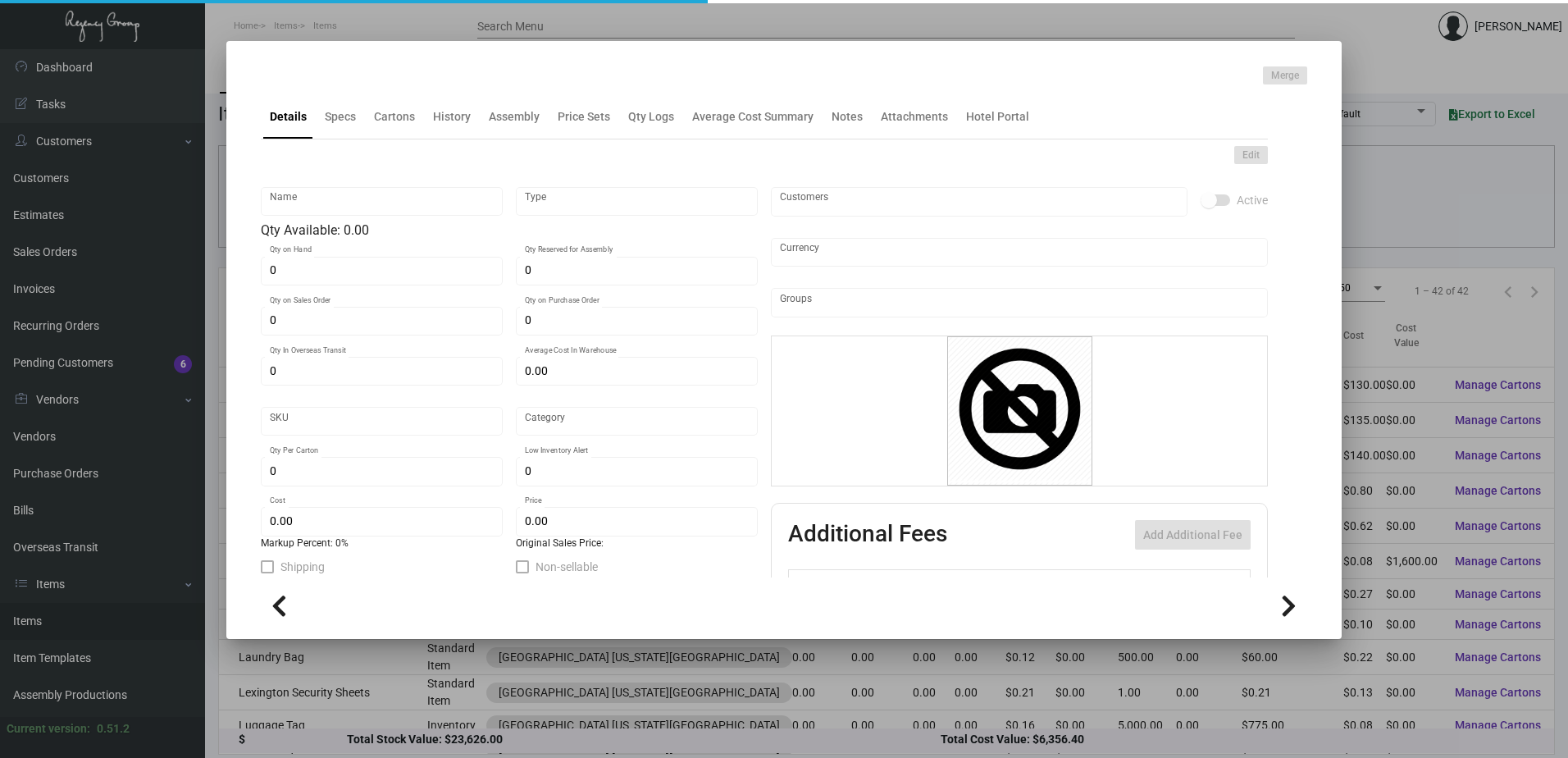
type input "1,000"
type input "10,000"
type input "$ 0.09945"
type input "$ 0.195"
type textarea "Key card holder - regular size - final folded 2.625x4 open/flat 7.84x4 on #100 …"
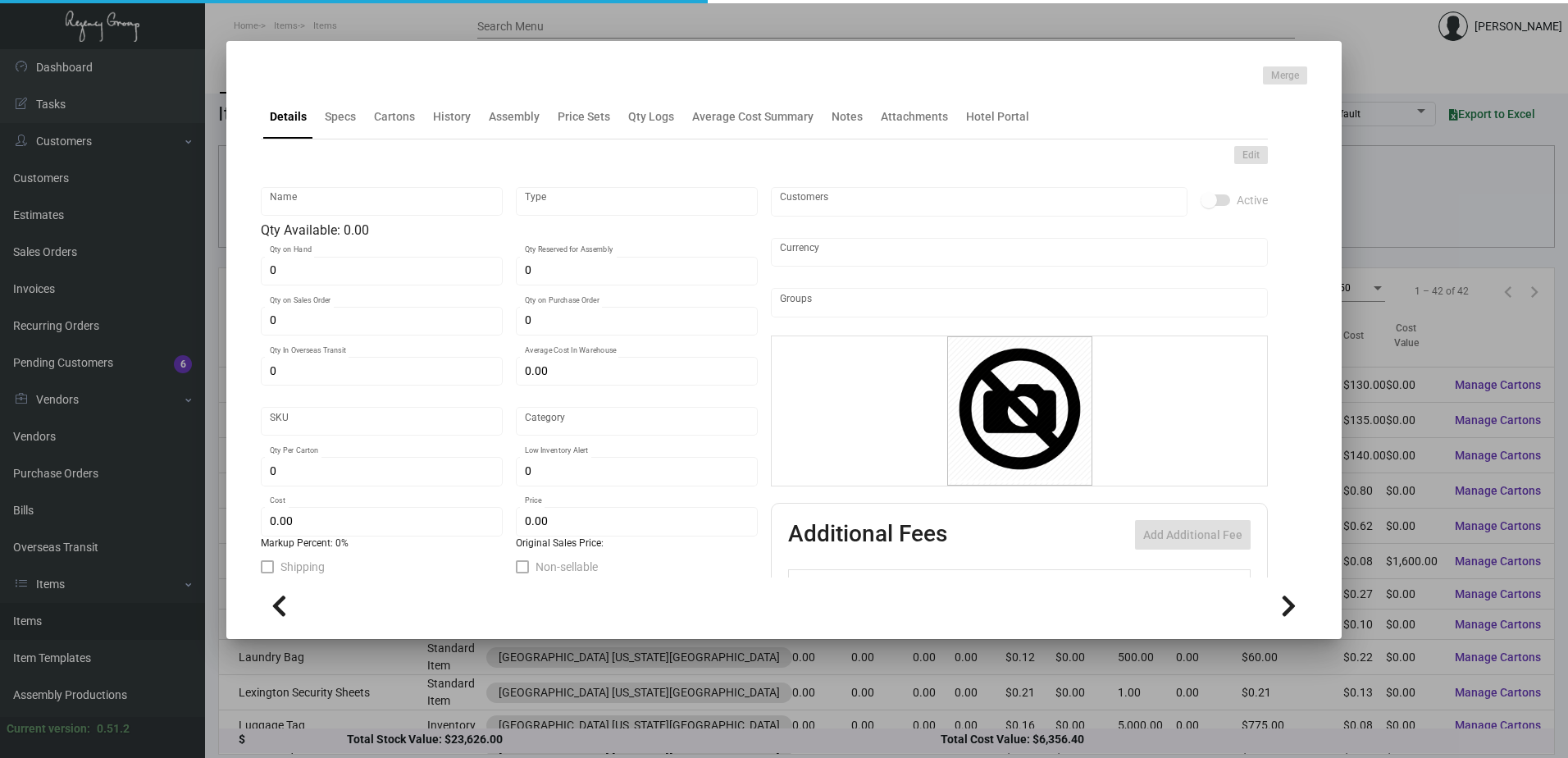
type textarea "Key card holder - regular size - final folded 2.625x4 open/flat 7.84x4 on #100 …"
checkbox input "true"
type input "United States Dollar $"
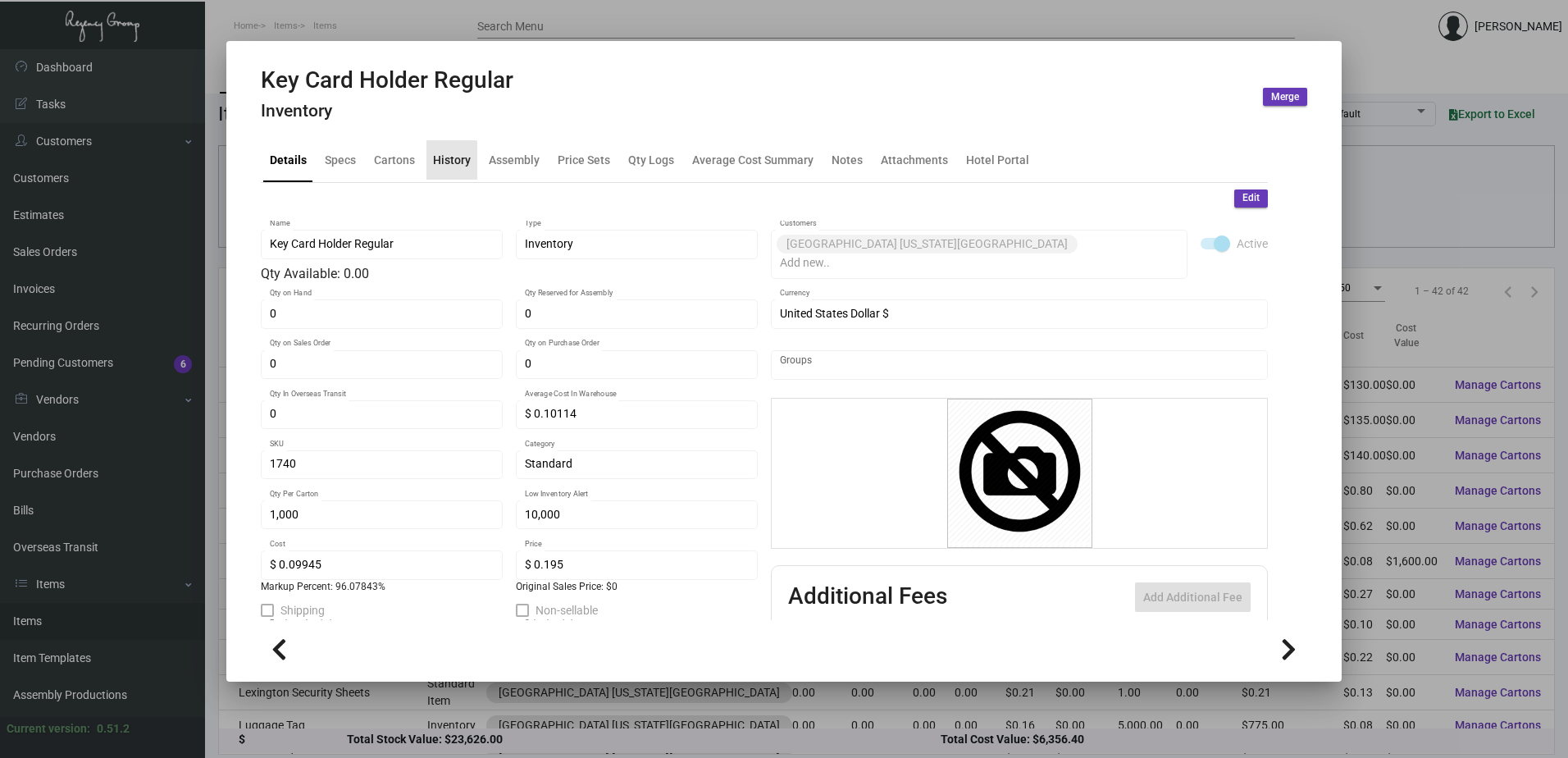
click at [443, 163] on div "History" at bounding box center [451, 160] width 38 height 18
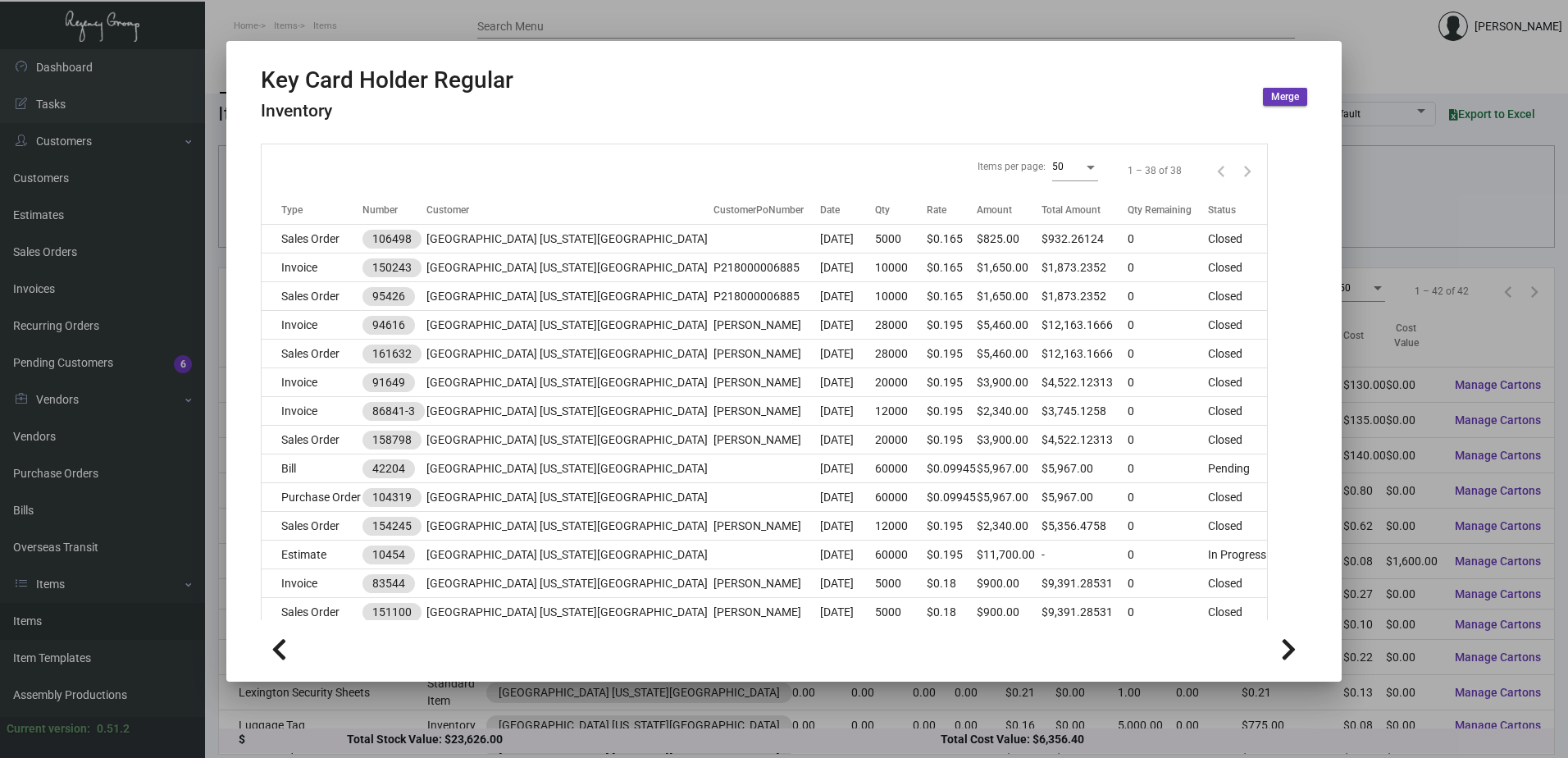
scroll to position [328, 0]
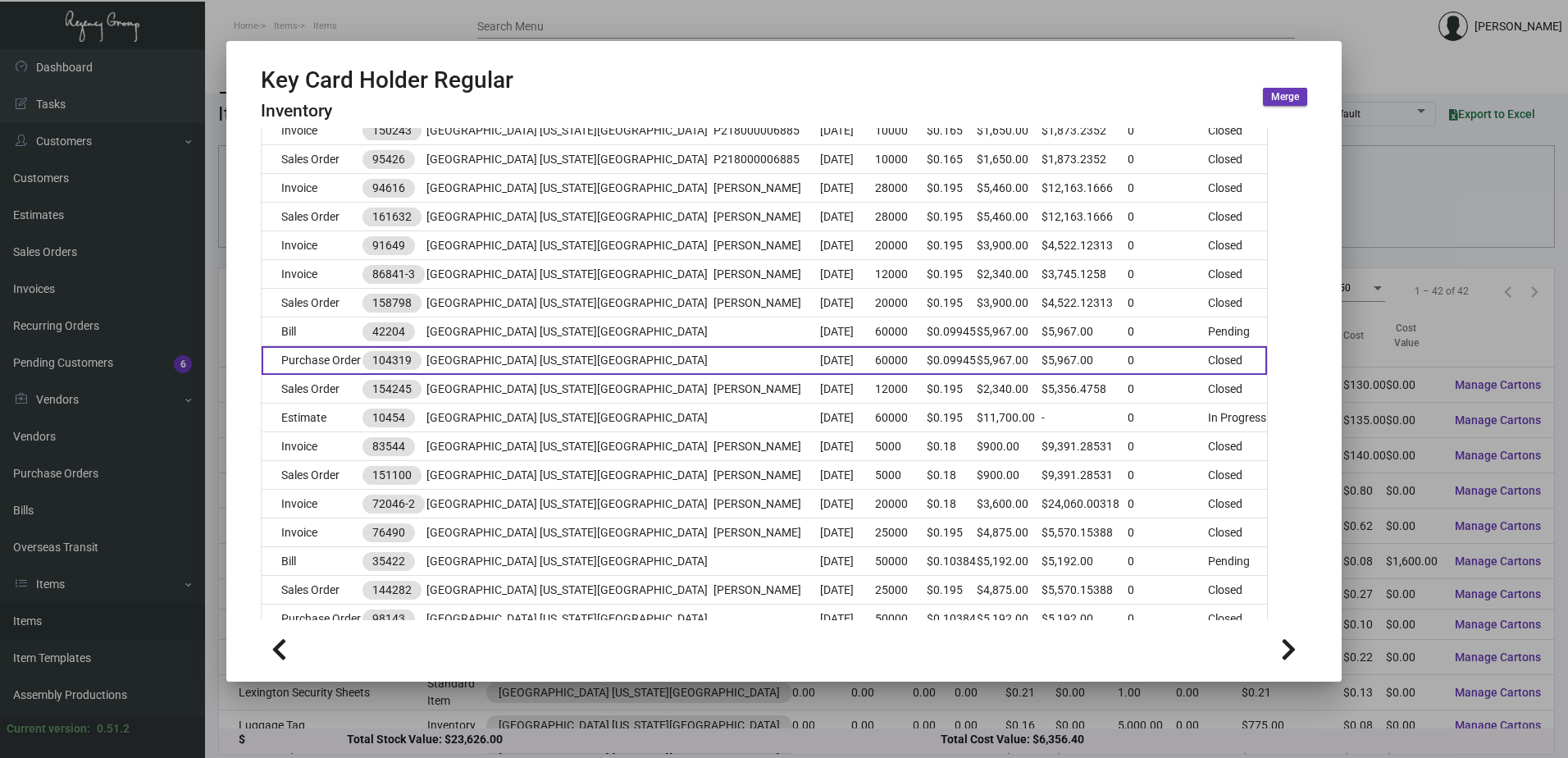
click at [342, 356] on td "Purchase Order" at bounding box center [312, 360] width 101 height 29
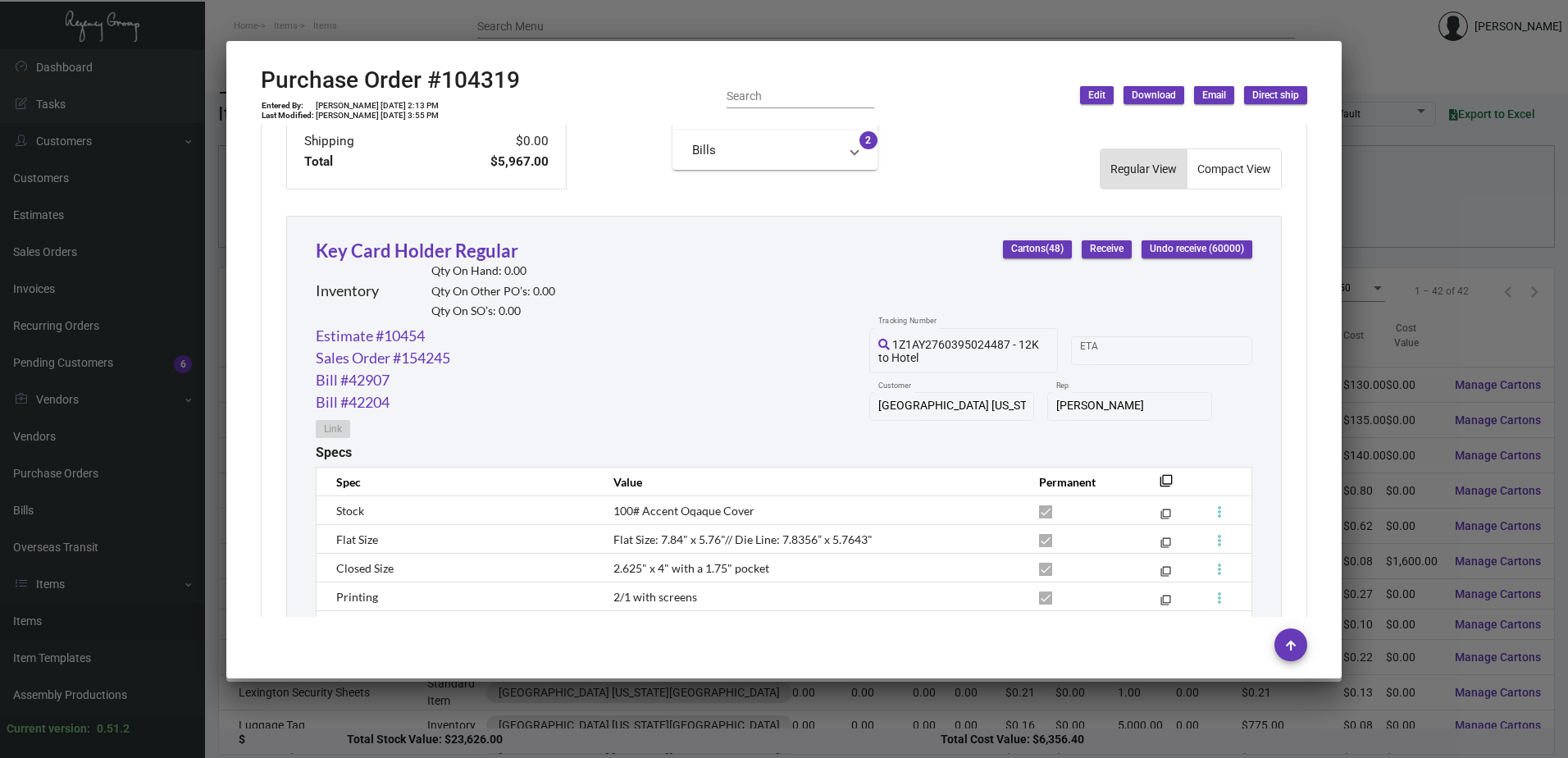
scroll to position [903, 0]
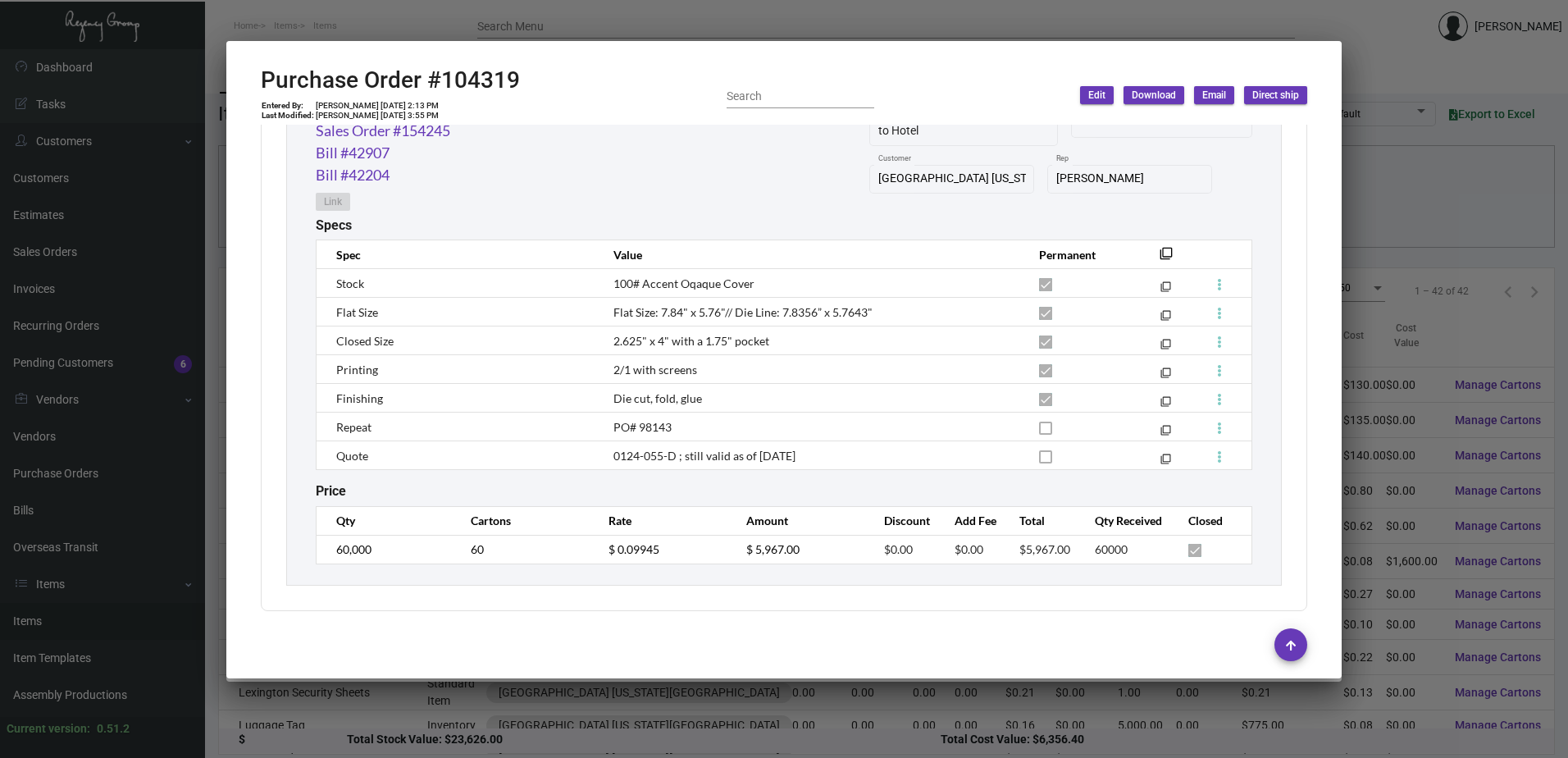
drag, startPoint x: 616, startPoint y: 165, endPoint x: 540, endPoint y: 84, distance: 111.1
click at [616, 165] on div "Estimate #10454 Sales Order #154245 Bill #42907 Bill #42204 Link 1Z1AY276039502…" at bounding box center [784, 157] width 937 height 120
drag, startPoint x: 521, startPoint y: 74, endPoint x: 256, endPoint y: 81, distance: 265.1
click at [256, 81] on mat-dialog-container "Purchase Order #104319 Entered By: [PERSON_NAME] [DATE] 2:13 PM Last Modified: …" at bounding box center [784, 359] width 1116 height 637
copy h2 "Purchase Order #104319"
